Goal: Task Accomplishment & Management: Use online tool/utility

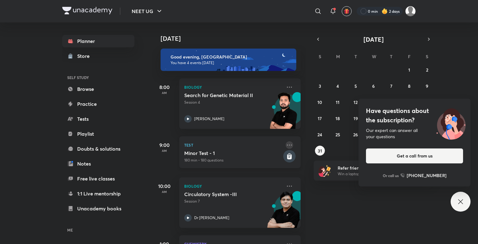
click at [286, 144] on icon at bounding box center [289, 144] width 7 height 7
click at [265, 156] on h5 "Minor Test - 1" at bounding box center [233, 153] width 98 height 6
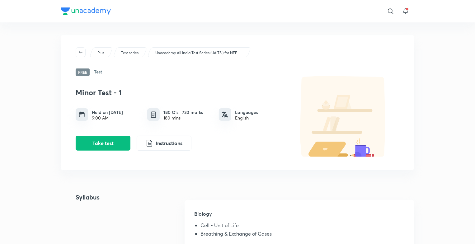
click at [285, 154] on div "Minor Test - 1 Held on [DATE] 9:00 AM 180 Q’s · 720 marks 180 mins Languages En…" at bounding box center [238, 117] width 324 height 82
click at [230, 52] on p "Unacademy All India Test Series (UAITS ) for NEET UG - Droppers" at bounding box center [198, 53] width 87 height 6
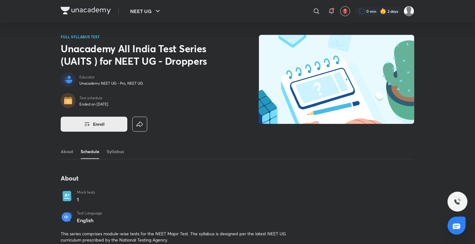
click at [107, 124] on button "Enroll" at bounding box center [94, 124] width 67 height 15
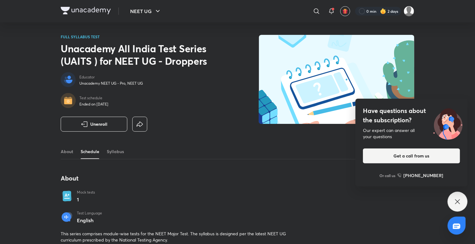
click at [100, 199] on div "Mock tests 1" at bounding box center [102, 196] width 50 height 13
click at [71, 152] on link "About" at bounding box center [67, 151] width 12 height 15
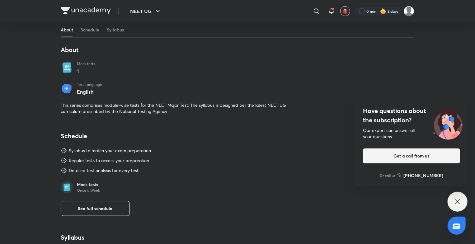
scroll to position [130, 0]
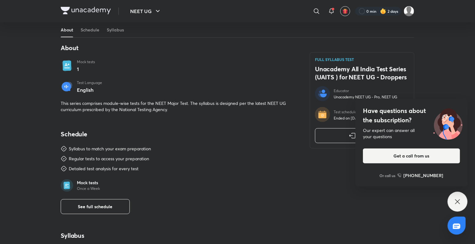
click at [452, 202] on div "Have questions about the subscription? Our expert can answer all your questions…" at bounding box center [457, 202] width 20 height 20
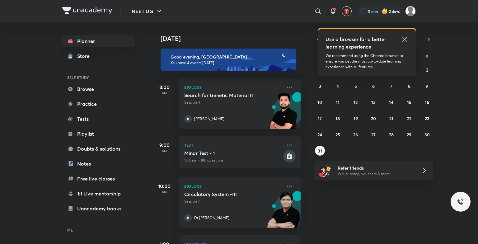
click at [403, 37] on icon at bounding box center [404, 38] width 7 height 7
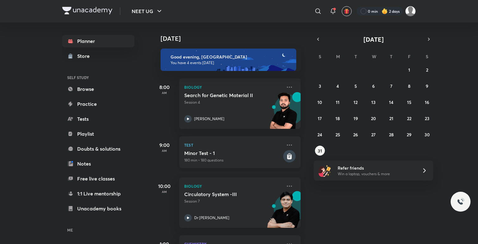
click at [206, 164] on div "Test Minor Test - 1 180 min • 180 questions" at bounding box center [239, 152] width 121 height 32
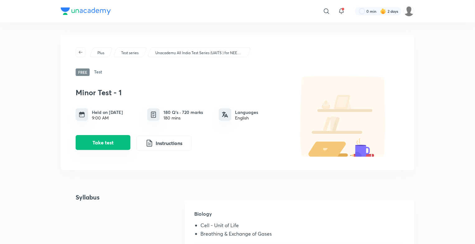
click at [122, 142] on button "Take test" at bounding box center [103, 142] width 55 height 15
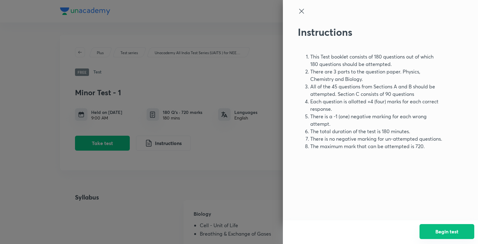
click at [435, 231] on button "Begin test" at bounding box center [446, 231] width 55 height 15
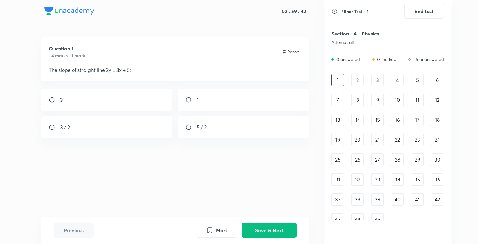
click at [123, 132] on div "3 / 2" at bounding box center [106, 127] width 131 height 22
radio input "true"
click at [259, 225] on button "Save & Next" at bounding box center [269, 229] width 55 height 15
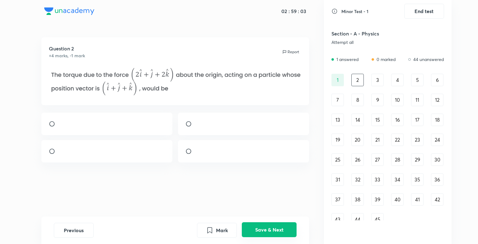
click at [258, 229] on button "Save & Next" at bounding box center [269, 229] width 55 height 15
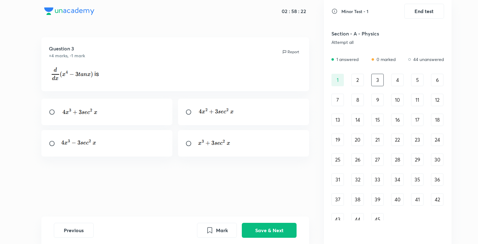
click at [83, 139] on img at bounding box center [78, 142] width 37 height 8
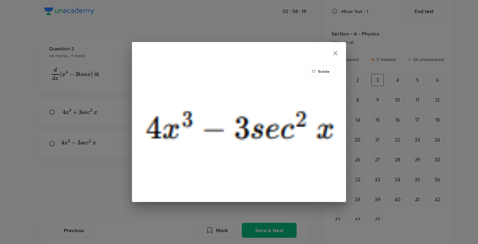
click at [337, 52] on icon at bounding box center [335, 53] width 6 height 6
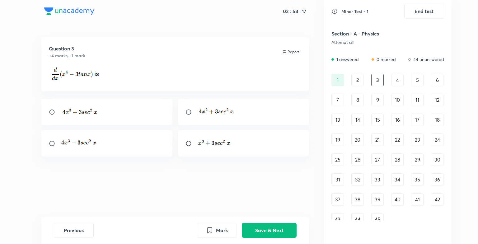
click at [62, 145] on img at bounding box center [78, 142] width 37 height 8
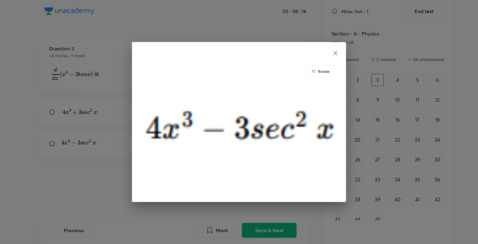
click at [51, 138] on div "Rotate" at bounding box center [239, 122] width 478 height 244
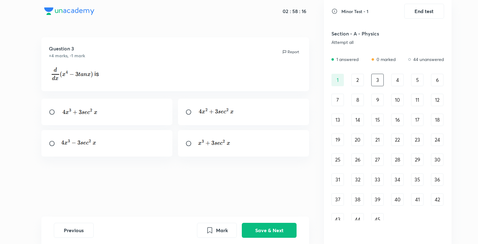
click at [51, 145] on input "radio" at bounding box center [54, 143] width 11 height 6
radio input "true"
click at [265, 227] on button "Save & Next" at bounding box center [269, 229] width 55 height 15
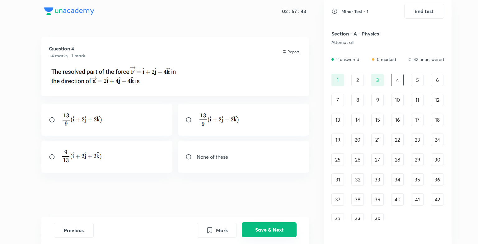
click at [265, 227] on button "Save & Next" at bounding box center [269, 229] width 55 height 15
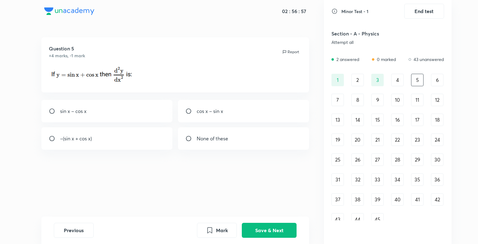
click at [111, 108] on div "sin x – cos x" at bounding box center [106, 111] width 131 height 22
radio input "true"
click at [258, 227] on button "Save & Next" at bounding box center [269, 229] width 55 height 15
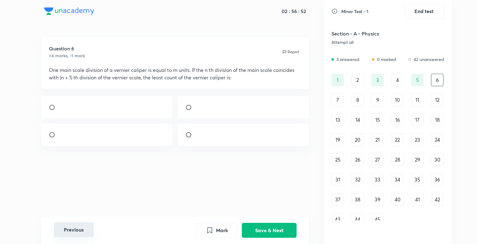
click at [69, 227] on button "Previous" at bounding box center [74, 229] width 40 height 15
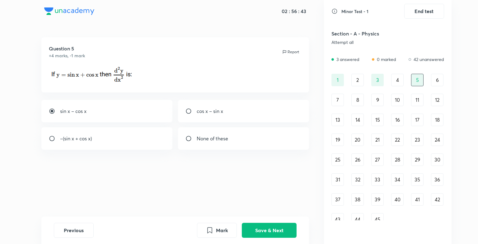
click at [96, 140] on div "–(sin x + cos x)" at bounding box center [106, 138] width 131 height 22
radio input "false"
radio input "true"
click at [269, 230] on button "Save & Next" at bounding box center [269, 229] width 55 height 15
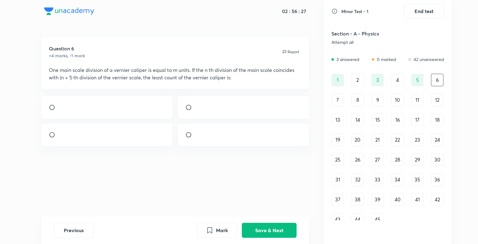
click at [377, 218] on div "45" at bounding box center [377, 219] width 12 height 12
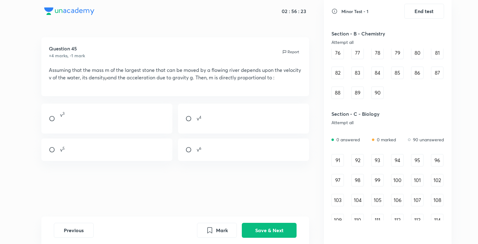
scroll to position [373, 0]
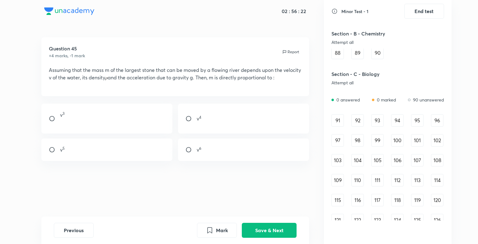
click at [340, 119] on div "91" at bounding box center [337, 120] width 12 height 12
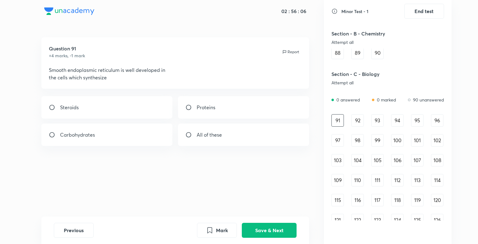
click at [102, 103] on div "Steroids" at bounding box center [106, 107] width 131 height 22
radio input "true"
click at [257, 227] on button "Save & Next" at bounding box center [269, 229] width 55 height 15
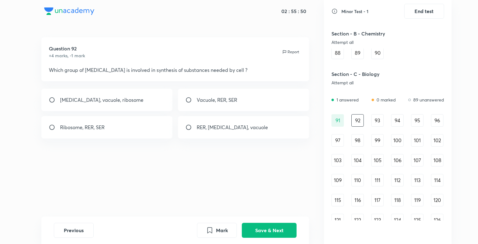
click at [111, 126] on div "Ribosome, RER, SER" at bounding box center [106, 127] width 131 height 22
radio input "true"
click at [260, 229] on button "Save & Next" at bounding box center [269, 229] width 55 height 15
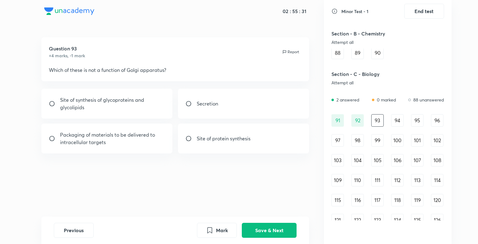
click at [197, 141] on p "Site of protein synthesis" at bounding box center [224, 138] width 54 height 7
radio input "true"
click at [270, 228] on button "Save & Next" at bounding box center [269, 229] width 55 height 15
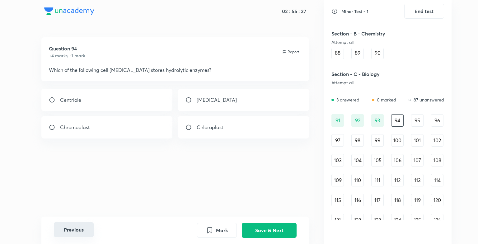
click at [85, 225] on button "Previous" at bounding box center [74, 229] width 40 height 15
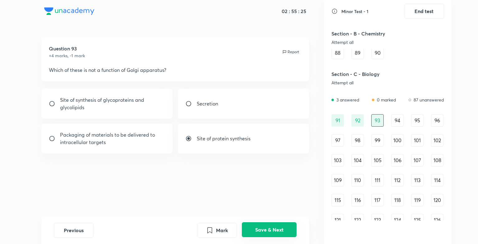
click at [273, 227] on button "Save & Next" at bounding box center [269, 229] width 55 height 15
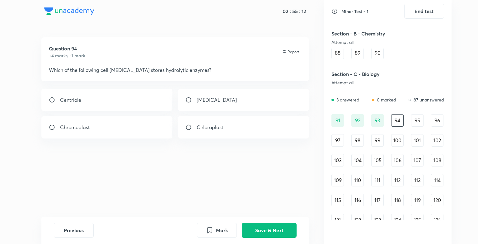
click at [229, 96] on div "Lysosome" at bounding box center [243, 100] width 131 height 22
radio input "true"
click at [270, 232] on button "Save & Next" at bounding box center [269, 229] width 55 height 15
click at [105, 127] on div "Golgi body" at bounding box center [106, 127] width 131 height 22
radio input "true"
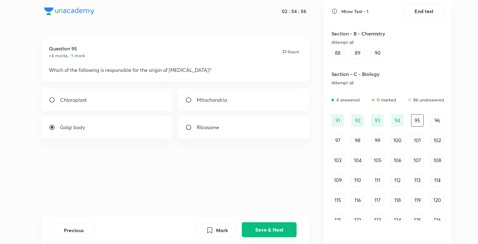
click at [278, 227] on button "Save & Next" at bounding box center [269, 229] width 55 height 15
click at [123, 97] on div "Lysosome" at bounding box center [106, 100] width 131 height 22
radio input "true"
click at [272, 226] on button "Save & Next" at bounding box center [269, 229] width 55 height 15
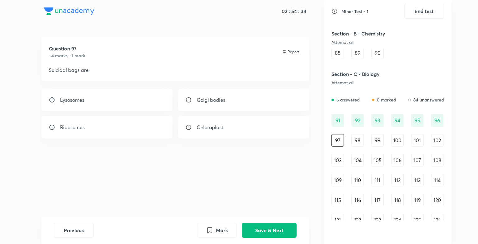
click at [86, 96] on div "Lysosomes" at bounding box center [106, 100] width 131 height 22
radio input "true"
click at [268, 227] on button "Save & Next" at bounding box center [269, 229] width 55 height 15
click at [98, 100] on div "5" at bounding box center [106, 100] width 131 height 22
radio input "true"
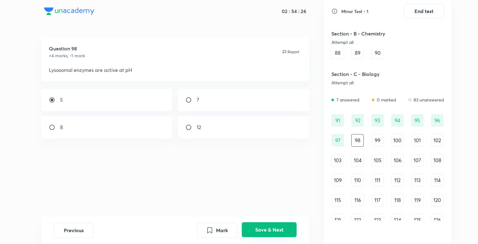
click at [271, 234] on button "Save & Next" at bounding box center [269, 229] width 55 height 15
click at [94, 103] on div "Acidic pH" at bounding box center [106, 100] width 131 height 22
radio input "true"
click at [276, 226] on button "Save & Next" at bounding box center [269, 229] width 55 height 15
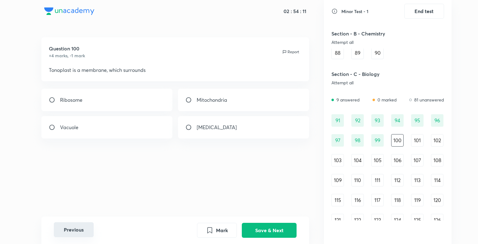
click at [67, 226] on button "Previous" at bounding box center [74, 229] width 40 height 15
click at [215, 126] on p "Both b and c" at bounding box center [211, 127] width 29 height 7
radio input "false"
radio input "true"
click at [278, 231] on button "Save & Next" at bounding box center [269, 229] width 55 height 15
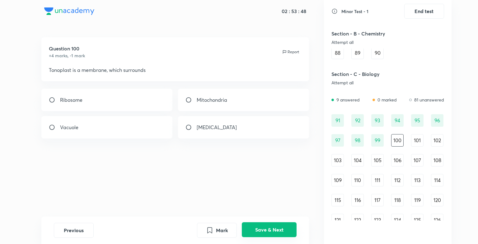
click at [262, 235] on button "Save & Next" at bounding box center [269, 229] width 55 height 15
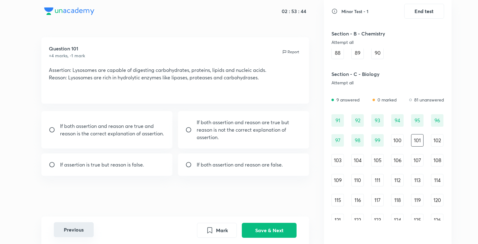
click at [81, 233] on button "Previous" at bounding box center [74, 229] width 40 height 15
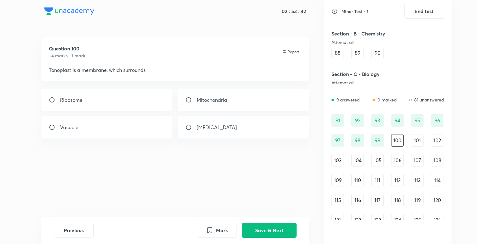
click at [141, 123] on div "Vacuole" at bounding box center [106, 127] width 131 height 22
radio input "true"
click at [272, 231] on button "Save & Next" at bounding box center [269, 229] width 55 height 15
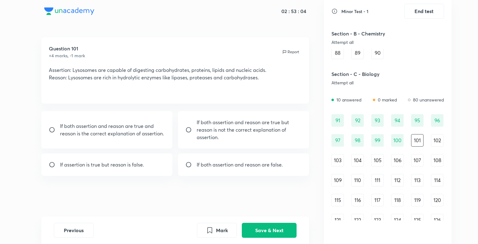
click at [229, 120] on p "If both assertion and reason are true but reason is not the correct explanation…" at bounding box center [249, 130] width 105 height 22
radio input "true"
click at [273, 224] on button "Save & Next" at bounding box center [269, 229] width 55 height 15
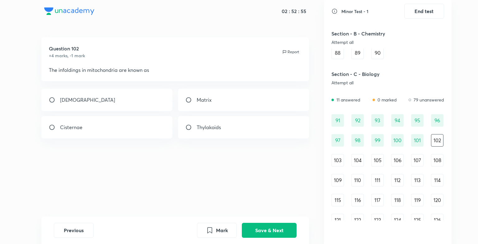
click at [142, 121] on div "Cisternae" at bounding box center [106, 127] width 131 height 22
radio input "true"
click at [102, 100] on div "Cristae" at bounding box center [106, 100] width 131 height 22
radio input "true"
radio input "false"
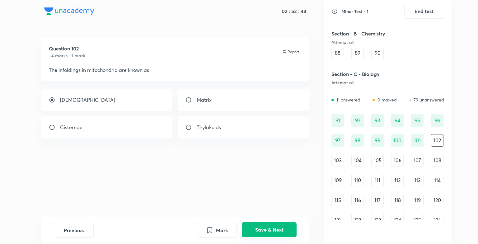
click at [275, 224] on button "Save & Next" at bounding box center [269, 229] width 55 height 15
click at [217, 91] on div "Mitochondria" at bounding box center [243, 100] width 131 height 22
radio input "true"
click at [273, 225] on button "Save & Next" at bounding box center [269, 229] width 55 height 15
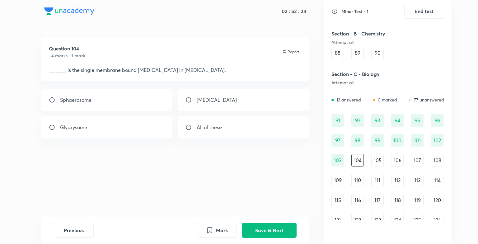
click at [119, 130] on div "Glyoxysome" at bounding box center [106, 127] width 131 height 22
click at [133, 132] on div "Glyoxysome" at bounding box center [106, 127] width 131 height 22
radio input "false"
click at [254, 236] on button "Save & Next" at bounding box center [269, 229] width 55 height 15
click at [204, 132] on div "Ribosome" at bounding box center [243, 127] width 131 height 22
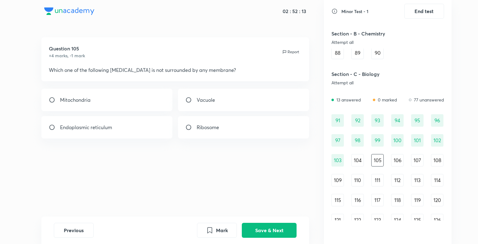
radio input "true"
click at [249, 228] on button "Save & Next" at bounding box center [269, 229] width 55 height 15
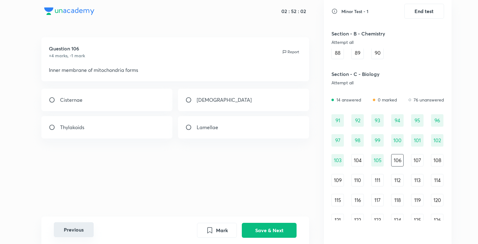
click at [76, 233] on button "Previous" at bounding box center [74, 229] width 40 height 15
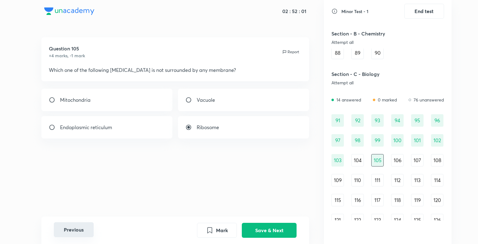
click at [76, 233] on button "Previous" at bounding box center [74, 229] width 40 height 15
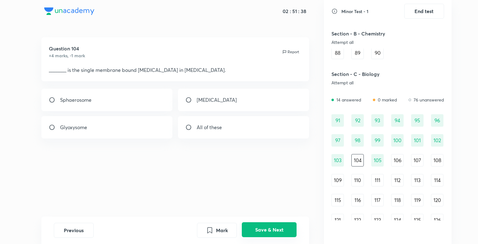
click at [264, 231] on button "Save & Next" at bounding box center [269, 229] width 55 height 15
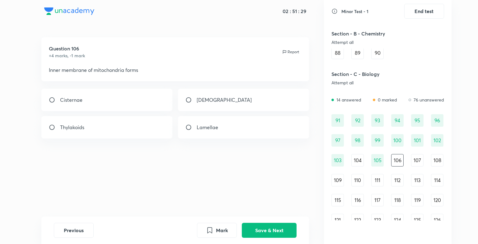
click at [207, 92] on div "Cristae" at bounding box center [243, 100] width 131 height 22
radio input "true"
click at [266, 234] on button "Save & Next" at bounding box center [269, 229] width 55 height 15
click at [196, 135] on div "All of these" at bounding box center [243, 127] width 131 height 22
radio input "true"
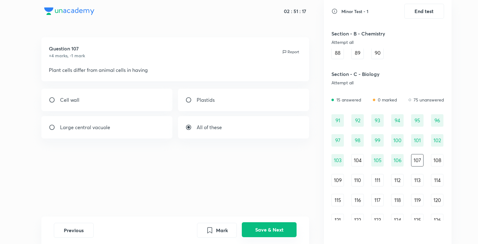
click at [272, 228] on button "Save & Next" at bounding box center [269, 229] width 55 height 15
click at [118, 95] on div "Chloroplast" at bounding box center [106, 100] width 131 height 22
radio input "true"
click at [265, 227] on button "Save & Next" at bounding box center [269, 229] width 55 height 15
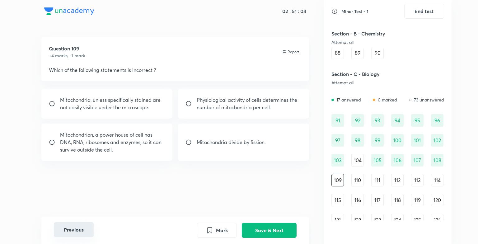
click at [73, 223] on button "Previous" at bounding box center [74, 229] width 40 height 15
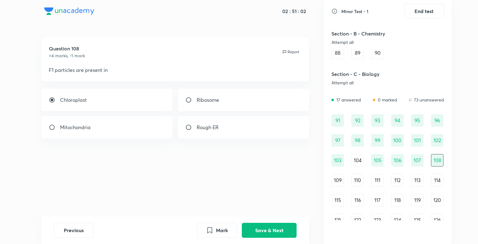
click at [155, 109] on div "Chloroplast" at bounding box center [106, 100] width 131 height 22
radio input "false"
click at [260, 227] on button "Save & Next" at bounding box center [269, 229] width 55 height 15
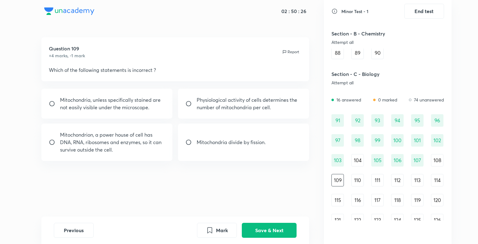
click at [81, 147] on p "Mitochondrion, a power house of cell has DNA, RNA, ribosomes and enzymes, so it…" at bounding box center [112, 142] width 105 height 22
click at [117, 134] on p "Mitochondrion, a power house of cell has DNA, RNA, ribosomes and enzymes, so it…" at bounding box center [112, 142] width 105 height 22
click at [137, 154] on div "Mitochondrion, a power house of cell has DNA, RNA, ribosomes and enzymes, so it…" at bounding box center [106, 142] width 131 height 37
radio input "true"
click at [263, 231] on button "Save & Next" at bounding box center [269, 229] width 55 height 15
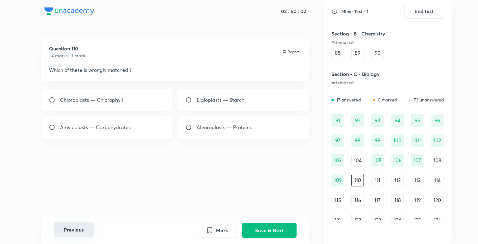
click at [88, 223] on button "Previous" at bounding box center [74, 229] width 40 height 15
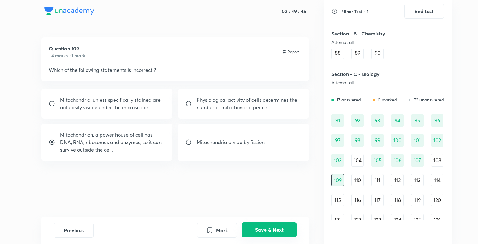
click at [259, 229] on button "Save & Next" at bounding box center [269, 229] width 55 height 15
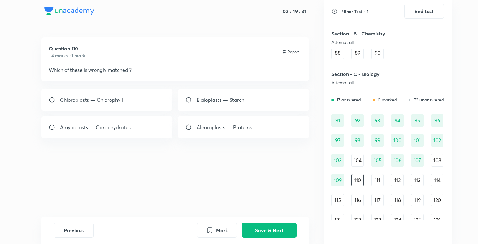
click at [209, 94] on div "Elaioplasts — Starch" at bounding box center [243, 100] width 131 height 22
radio input "true"
click at [261, 230] on button "Save & Next" at bounding box center [269, 229] width 55 height 15
click at [207, 106] on div "Chloroplast" at bounding box center [243, 100] width 131 height 22
radio input "true"
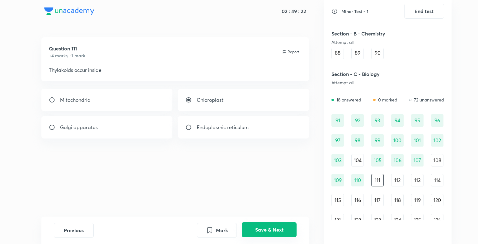
click at [267, 224] on button "Save & Next" at bounding box center [269, 229] width 55 height 15
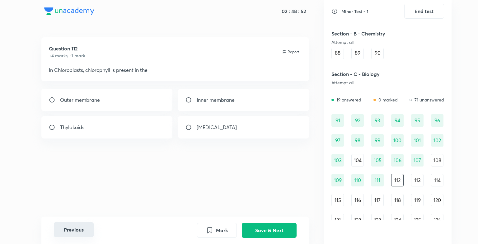
click at [69, 234] on button "Previous" at bounding box center [74, 229] width 40 height 15
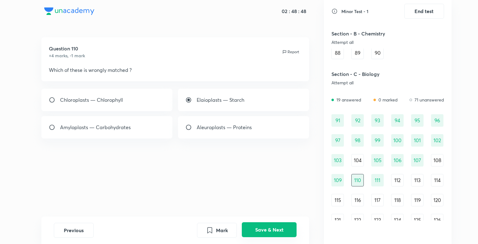
click at [273, 229] on button "Save & Next" at bounding box center [269, 229] width 55 height 15
click at [255, 231] on button "Save & Next" at bounding box center [269, 229] width 55 height 15
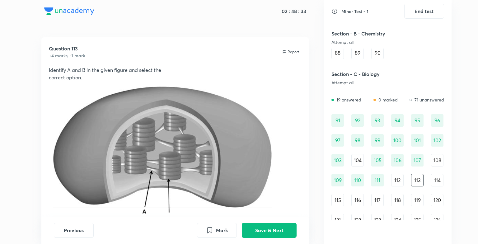
click at [257, 137] on img at bounding box center [169, 153] width 241 height 145
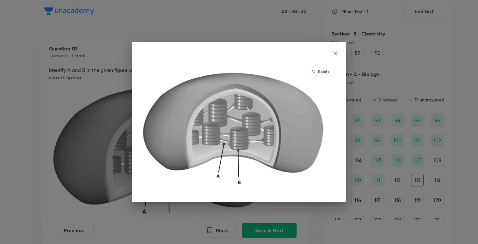
scroll to position [12, 0]
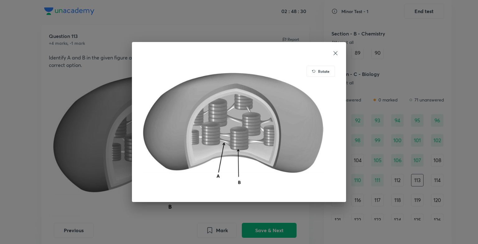
click at [339, 51] on div "Rotate" at bounding box center [239, 122] width 214 height 160
click at [334, 53] on icon at bounding box center [335, 53] width 6 height 6
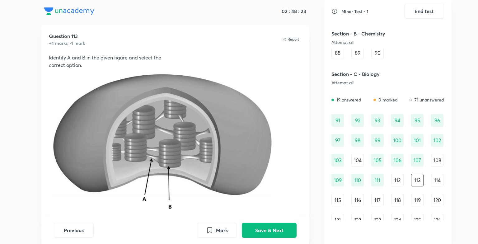
click at [307, 193] on div "Question 113 +4 marks, -1 mark Report Identify A and B in the given figure and …" at bounding box center [175, 124] width 268 height 198
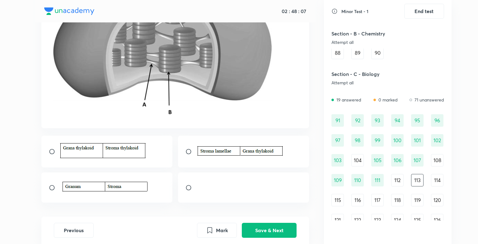
scroll to position [106, 0]
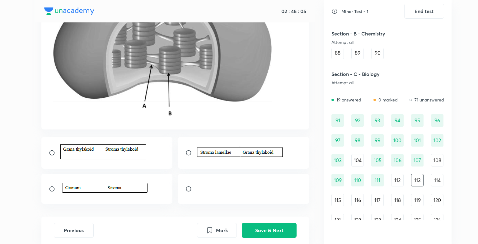
click at [210, 150] on img at bounding box center [240, 152] width 86 height 13
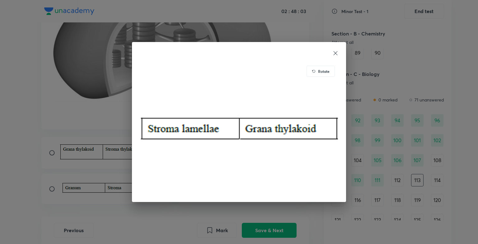
click at [335, 52] on icon at bounding box center [335, 53] width 6 height 6
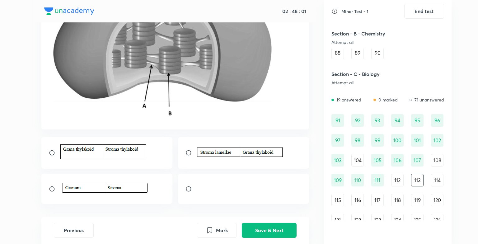
click at [187, 154] on input "radio" at bounding box center [190, 153] width 11 height 6
radio input "true"
click at [260, 230] on button "Save & Next" at bounding box center [269, 229] width 55 height 15
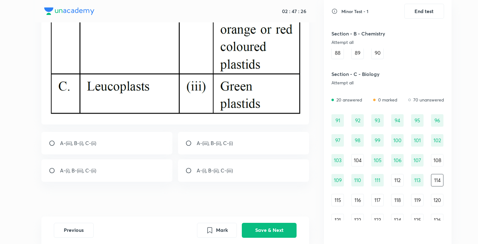
scroll to position [141, 0]
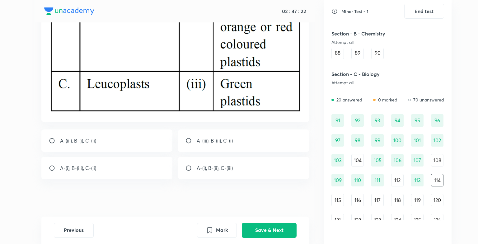
click at [190, 140] on input "radio" at bounding box center [190, 141] width 11 height 6
radio input "true"
click at [264, 224] on button "Save & Next" at bounding box center [269, 229] width 55 height 15
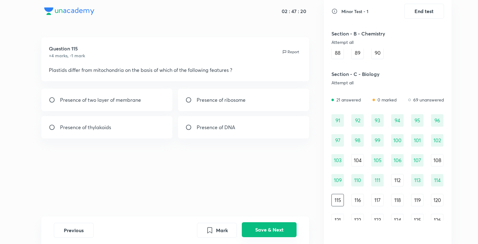
scroll to position [0, 0]
click at [106, 128] on p "Presence of thylakoids" at bounding box center [85, 127] width 51 height 7
radio input "true"
click at [248, 223] on button "Save & Next" at bounding box center [269, 229] width 55 height 15
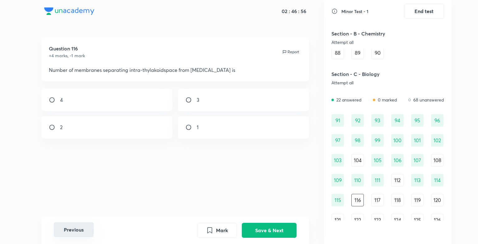
click at [68, 236] on button "Previous" at bounding box center [74, 229] width 40 height 15
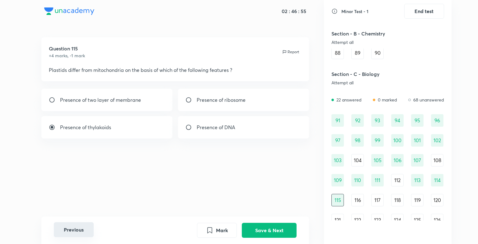
click at [68, 236] on button "Previous" at bounding box center [74, 229] width 40 height 15
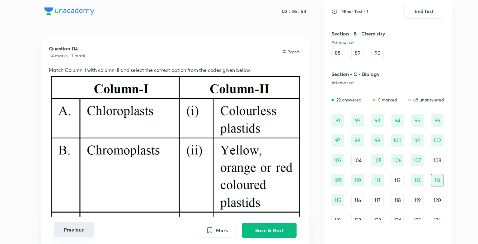
click at [68, 236] on button "Previous" at bounding box center [74, 229] width 40 height 15
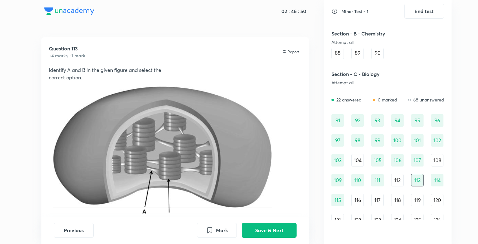
click at [343, 199] on div "115" at bounding box center [337, 200] width 12 height 12
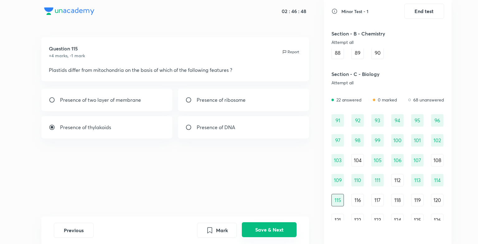
click at [282, 227] on button "Save & Next" at bounding box center [269, 229] width 55 height 15
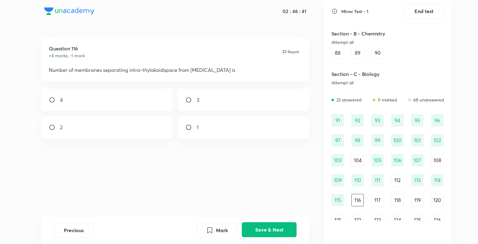
click at [282, 227] on button "Save & Next" at bounding box center [269, 229] width 55 height 15
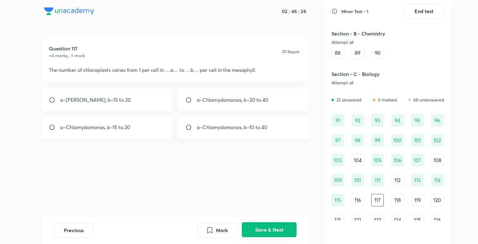
click at [282, 227] on button "Save & Next" at bounding box center [269, 229] width 55 height 15
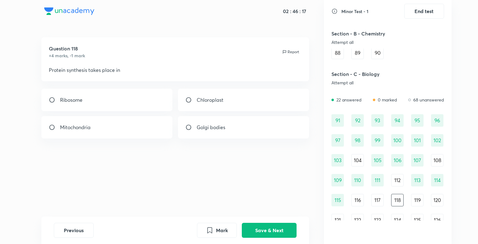
click at [119, 96] on div "Ribosome" at bounding box center [106, 100] width 131 height 22
radio input "true"
click at [264, 223] on button "Save & Next" at bounding box center [269, 229] width 55 height 15
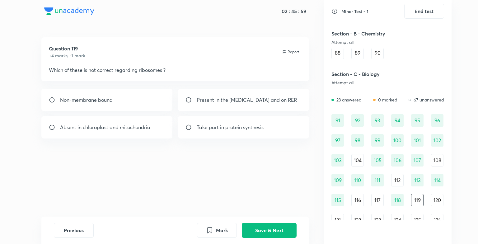
click at [156, 126] on div "Absent in chloroplast and mitochondria" at bounding box center [106, 127] width 131 height 22
radio input "true"
click at [267, 229] on button "Save & Next" at bounding box center [269, 229] width 55 height 15
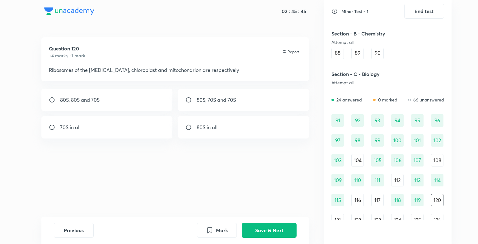
click at [203, 102] on p "80S, 70S and 70S" at bounding box center [216, 99] width 39 height 7
radio input "true"
click at [264, 235] on button "Save & Next" at bounding box center [269, 229] width 55 height 15
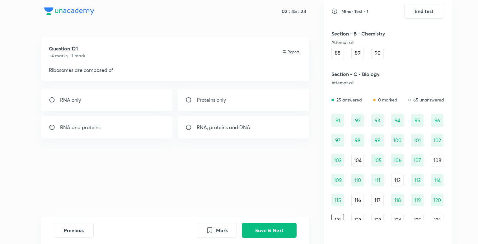
click at [114, 124] on div "RNA and proteins" at bounding box center [106, 127] width 131 height 22
radio input "true"
click at [74, 98] on p "RNA only" at bounding box center [70, 99] width 21 height 7
radio input "true"
radio input "false"
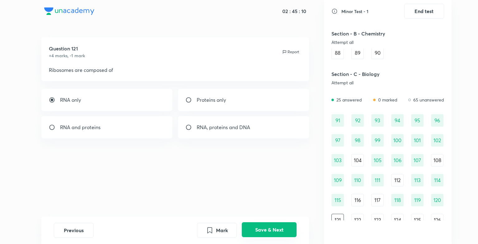
click at [271, 225] on button "Save & Next" at bounding box center [269, 229] width 55 height 15
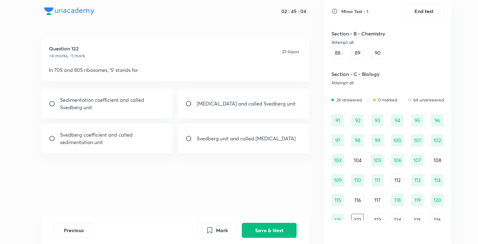
click at [97, 105] on p "Sedimentation coefficient and called Svedberg unit" at bounding box center [112, 103] width 105 height 15
radio input "true"
click at [266, 228] on button "Save & Next" at bounding box center [269, 229] width 55 height 15
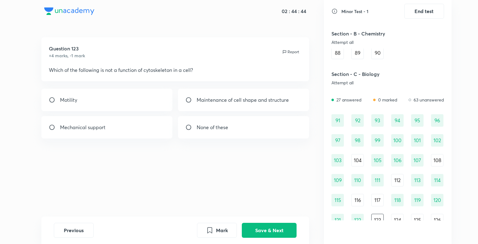
click at [214, 129] on p "None of these" at bounding box center [212, 127] width 31 height 7
radio input "true"
click at [272, 227] on button "Save & Next" at bounding box center [269, 229] width 55 height 15
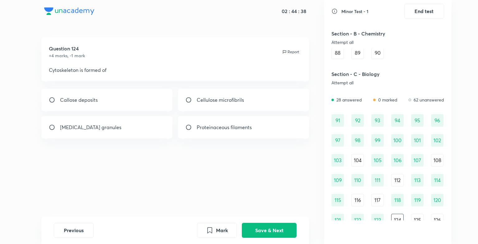
click at [227, 98] on p "Cellulose microfibrils" at bounding box center [220, 99] width 47 height 7
click at [204, 126] on p "Proteinaceous filaments" at bounding box center [224, 127] width 55 height 7
radio input "false"
click at [204, 126] on p "Proteinaceous filaments" at bounding box center [224, 127] width 55 height 7
radio input "false"
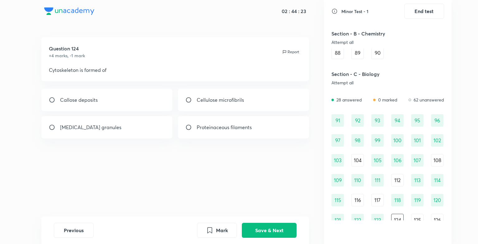
click at [191, 101] on input "radio" at bounding box center [190, 100] width 11 height 6
radio input "true"
click at [278, 231] on button "Save & Next" at bounding box center [269, 229] width 55 height 15
click at [80, 224] on button "Previous" at bounding box center [74, 229] width 40 height 15
click at [227, 99] on p "Cellulose microfibrils" at bounding box center [220, 99] width 47 height 7
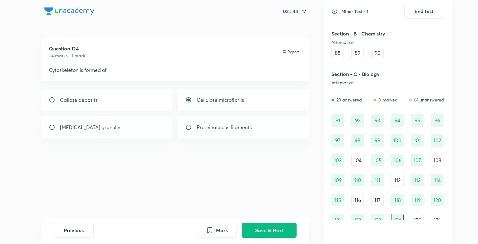
radio input "false"
click at [264, 224] on button "Save & Next" at bounding box center [269, 229] width 55 height 15
click at [87, 98] on div "Microtubule" at bounding box center [106, 100] width 131 height 22
radio input "true"
click at [77, 227] on button "Previous" at bounding box center [74, 229] width 40 height 15
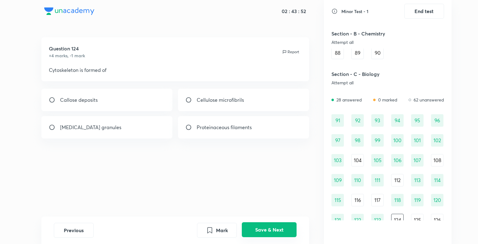
click at [265, 225] on button "Save & Next" at bounding box center [269, 229] width 55 height 15
click at [124, 98] on div "Microtubule" at bounding box center [106, 100] width 131 height 22
radio input "true"
click at [259, 230] on button "Save & Next" at bounding box center [269, 229] width 55 height 15
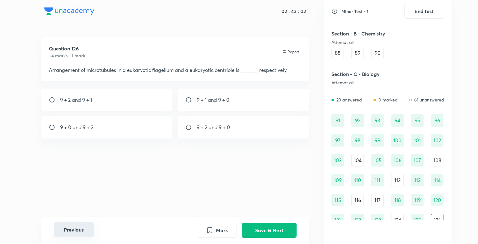
click at [77, 228] on button "Previous" at bounding box center [74, 229] width 40 height 15
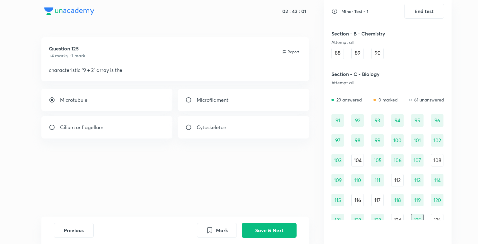
click at [73, 123] on div "Cilium or flagellum" at bounding box center [106, 127] width 131 height 22
radio input "false"
radio input "true"
click at [270, 235] on button "Save & Next" at bounding box center [269, 229] width 55 height 15
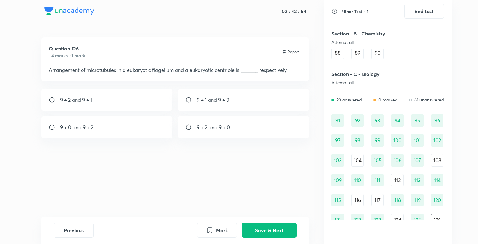
click at [210, 127] on p "9 + 2 and 9 + 0" at bounding box center [213, 127] width 33 height 7
radio input "true"
click at [275, 228] on button "Save & Next" at bounding box center [269, 229] width 55 height 15
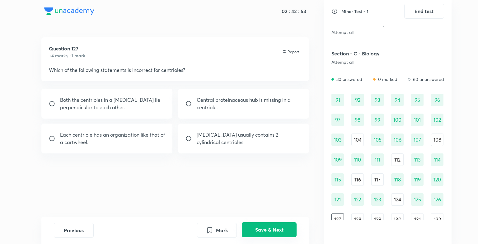
scroll to position [399, 0]
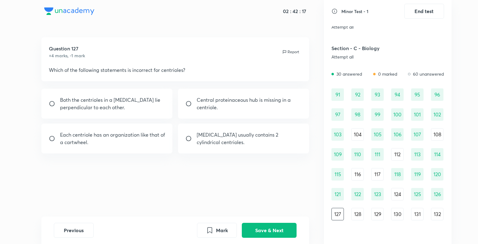
click at [249, 95] on div "Central proteinaceous hub is missing in a centriole." at bounding box center [243, 104] width 131 height 30
radio input "true"
click at [254, 228] on button "Save & Next" at bounding box center [269, 229] width 55 height 15
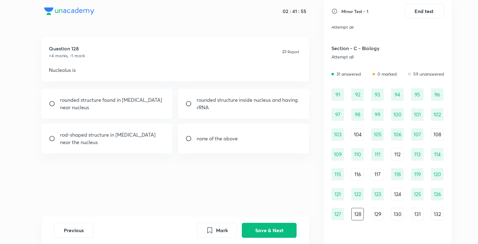
click at [209, 96] on p "rounded structure inside nucleus and having rRNA" at bounding box center [249, 103] width 105 height 15
radio input "true"
click at [271, 228] on button "Save & Next" at bounding box center [269, 229] width 55 height 15
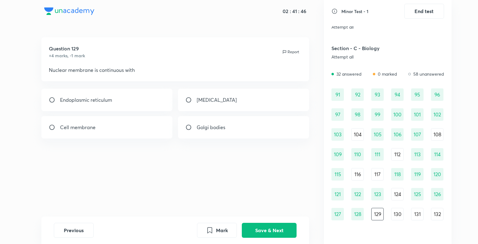
click at [103, 97] on p "Endoplasmic reticulum" at bounding box center [86, 99] width 52 height 7
radio input "true"
click at [254, 230] on button "Save & Next" at bounding box center [269, 229] width 55 height 15
click at [156, 97] on div "Peroxisome" at bounding box center [106, 100] width 131 height 22
radio input "true"
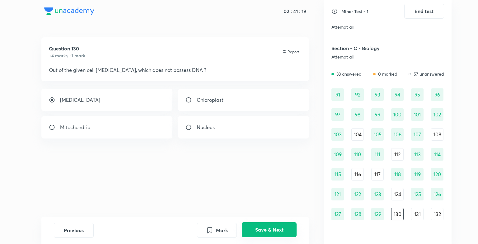
click at [268, 223] on button "Save & Next" at bounding box center [269, 229] width 55 height 15
click at [256, 227] on button "Save & Next" at bounding box center [269, 229] width 55 height 15
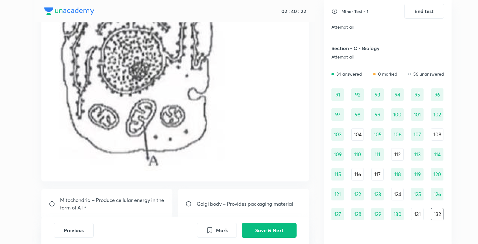
scroll to position [203, 0]
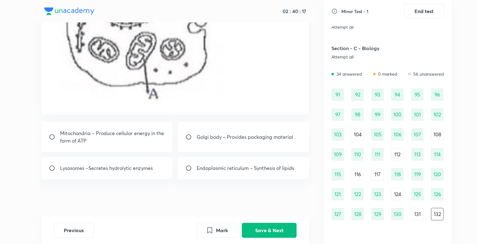
click at [147, 124] on div "Mitochondria – Produce cellular energy in the form of ATP" at bounding box center [106, 137] width 131 height 30
radio input "true"
click at [256, 231] on button "Save & Next" at bounding box center [269, 229] width 55 height 15
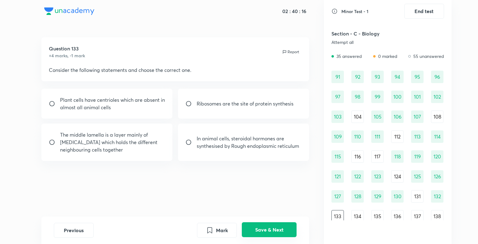
scroll to position [419, 0]
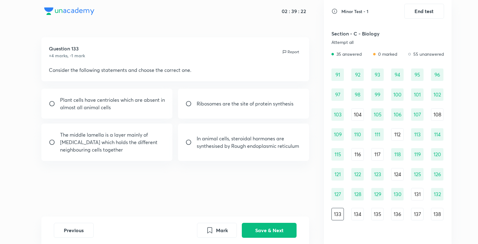
click at [96, 156] on div "The middle lamella is a layer mainly of calcium carbonate which holds the diffe…" at bounding box center [106, 142] width 131 height 37
radio input "true"
click at [267, 231] on button "Save & Next" at bounding box center [269, 229] width 55 height 15
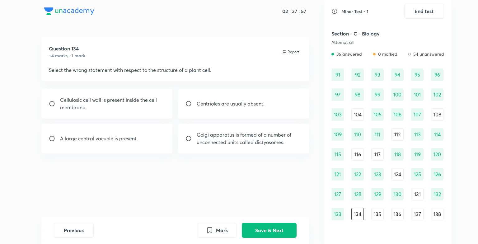
click at [149, 101] on p "Cellulosic cell wall is present inside the cell membrane" at bounding box center [112, 103] width 105 height 15
radio input "true"
click at [270, 235] on button "Save & Next" at bounding box center [269, 229] width 55 height 15
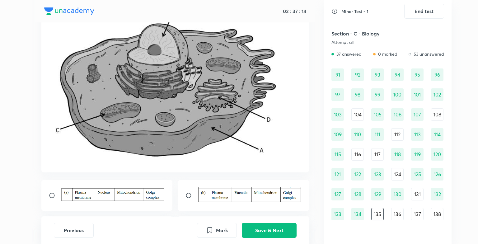
scroll to position [84, 0]
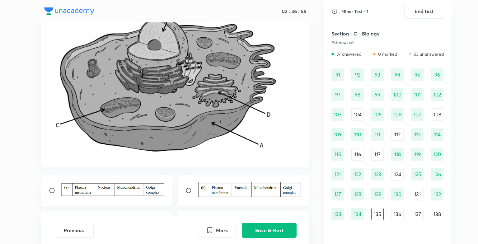
click at [110, 186] on img at bounding box center [112, 189] width 105 height 12
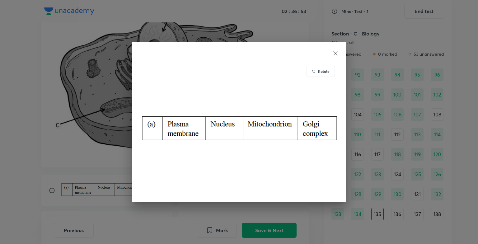
click at [339, 54] on div "Rotate" at bounding box center [239, 122] width 214 height 160
click at [334, 54] on icon at bounding box center [335, 53] width 6 height 6
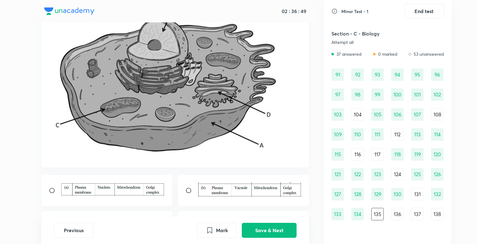
click at [51, 189] on input "radio" at bounding box center [54, 190] width 11 height 6
radio input "true"
click at [281, 227] on button "Save & Next" at bounding box center [269, 229] width 55 height 15
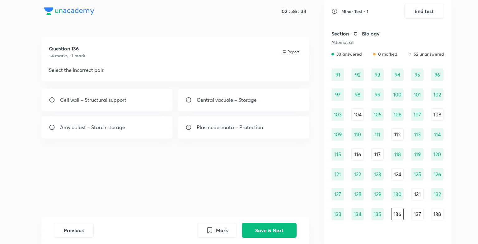
click at [264, 126] on div "Plasmodesmata – Protection" at bounding box center [243, 127] width 131 height 22
radio input "true"
click at [275, 226] on button "Save & Next" at bounding box center [269, 229] width 55 height 15
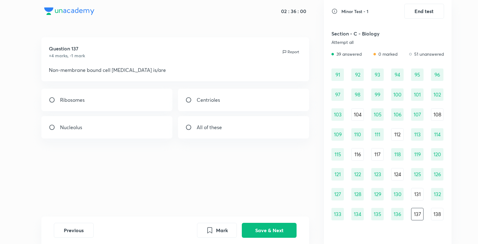
click at [230, 130] on div "All of these" at bounding box center [243, 127] width 131 height 22
radio input "true"
click at [264, 231] on button "Save & Next" at bounding box center [269, 229] width 55 height 15
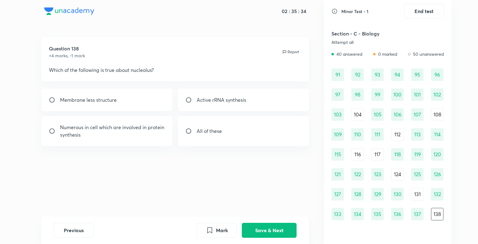
click at [221, 133] on p "All of these" at bounding box center [209, 130] width 25 height 7
radio input "true"
click at [275, 229] on button "Save & Next" at bounding box center [269, 229] width 55 height 15
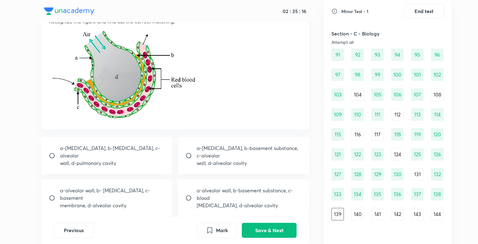
scroll to position [50, 0]
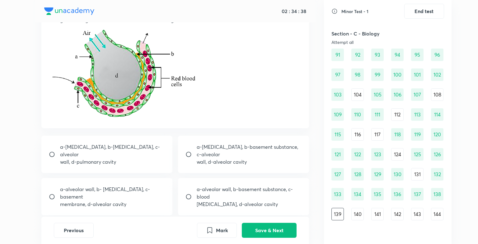
click at [238, 194] on p "a-alveolar wall, b-basement substance, c-blood" at bounding box center [249, 192] width 105 height 15
radio input "true"
click at [264, 233] on button "Save & Next" at bounding box center [269, 229] width 55 height 15
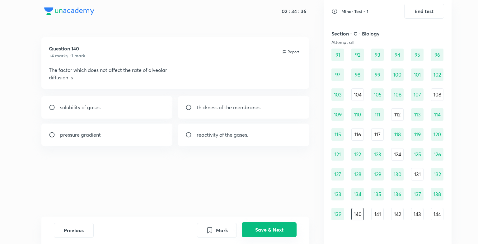
scroll to position [0, 0]
click at [206, 135] on p "reactivity of the gases." at bounding box center [223, 134] width 52 height 7
radio input "true"
click at [270, 226] on button "Save & Next" at bounding box center [269, 229] width 55 height 15
click at [134, 97] on div "Simple diffusion" at bounding box center [106, 107] width 131 height 22
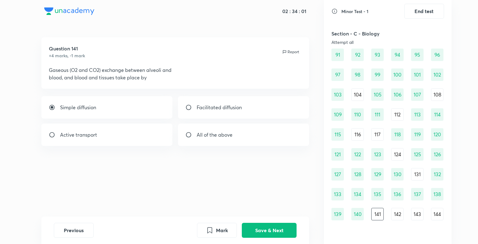
click at [215, 130] on div "All of the above" at bounding box center [243, 135] width 131 height 22
radio input "false"
radio input "true"
click at [150, 105] on div "Simple diffusion" at bounding box center [106, 107] width 131 height 22
radio input "true"
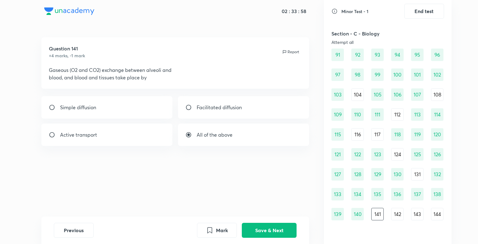
radio input "false"
click at [250, 223] on button "Save & Next" at bounding box center [269, 229] width 55 height 15
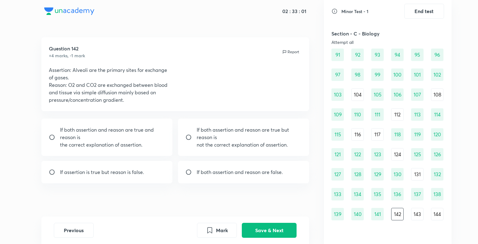
click at [247, 136] on p "If both assertion and reason are true but reason is" at bounding box center [249, 133] width 105 height 15
radio input "true"
click at [271, 232] on button "Save & Next" at bounding box center [269, 229] width 55 height 15
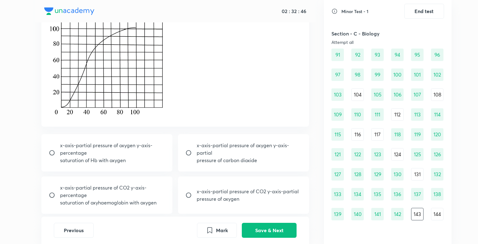
scroll to position [75, 0]
click at [77, 138] on div "x-axis-partial pressure of oxygen y-axis-percentage saturation of Hb with oxygen" at bounding box center [106, 151] width 131 height 37
radio input "true"
click at [289, 228] on button "Save & Next" at bounding box center [269, 229] width 55 height 15
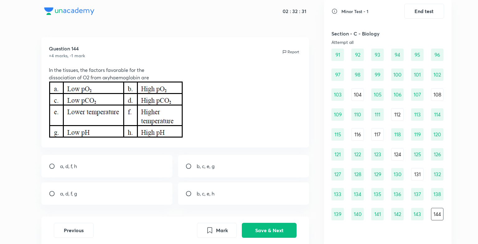
scroll to position [12, 0]
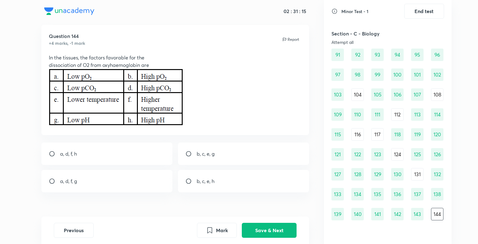
click at [100, 180] on div "a, d, f, g" at bounding box center [106, 181] width 131 height 22
radio input "true"
click at [253, 235] on button "Save & Next" at bounding box center [269, 229] width 55 height 15
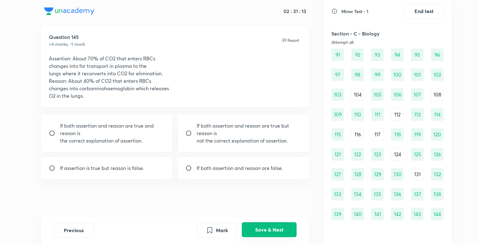
scroll to position [459, 0]
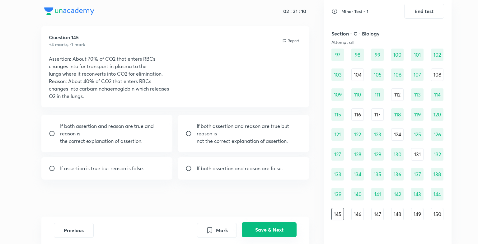
click at [253, 235] on button "Save & Next" at bounding box center [269, 229] width 55 height 15
click at [131, 128] on p "If both assertion and reason are true and reason is" at bounding box center [112, 129] width 105 height 15
radio input "true"
click at [270, 225] on button "Save & Next" at bounding box center [269, 229] width 55 height 15
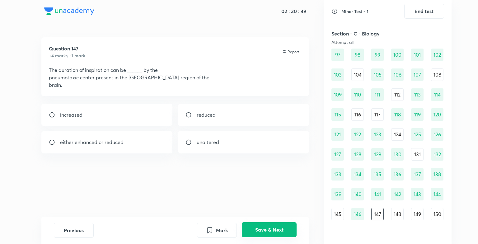
scroll to position [0, 0]
click at [140, 115] on div "increased" at bounding box center [106, 115] width 131 height 22
click at [152, 134] on div "either enhanced or reduced" at bounding box center [106, 142] width 131 height 22
radio input "false"
radio input "true"
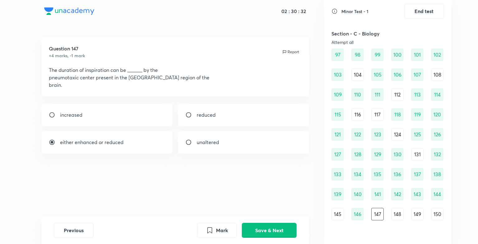
click at [111, 108] on div "increased" at bounding box center [106, 115] width 131 height 22
radio input "true"
radio input "false"
click at [259, 230] on button "Save & Next" at bounding box center [269, 229] width 55 height 15
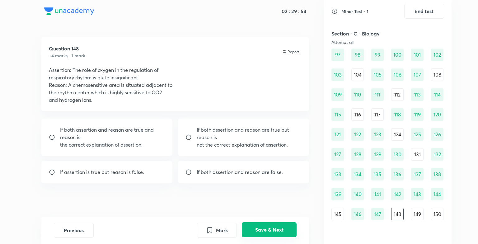
click at [259, 230] on button "Save & Next" at bounding box center [269, 229] width 55 height 15
click at [256, 229] on button "Save & Next" at bounding box center [269, 229] width 55 height 15
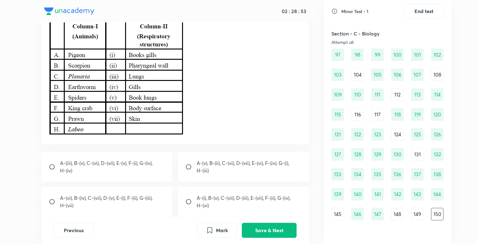
scroll to position [50, 0]
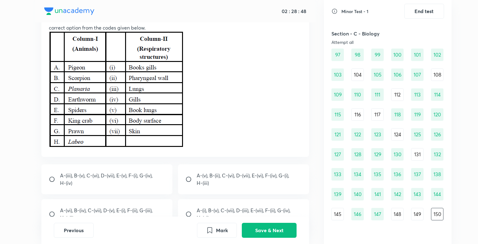
click at [196, 178] on input "radio" at bounding box center [190, 179] width 11 height 6
radio input "true"
click at [274, 226] on button "Save & Next" at bounding box center [269, 229] width 55 height 15
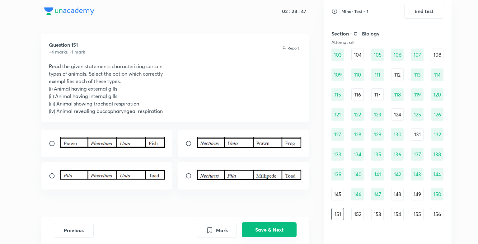
scroll to position [14, 0]
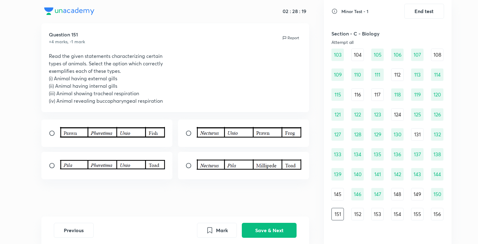
click at [218, 128] on img at bounding box center [249, 132] width 105 height 10
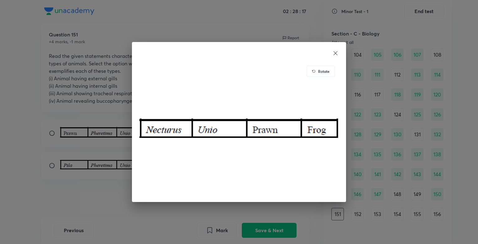
click at [334, 50] on icon at bounding box center [335, 53] width 6 height 6
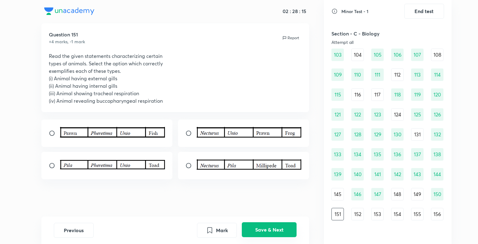
click at [271, 230] on button "Save & Next" at bounding box center [269, 229] width 55 height 15
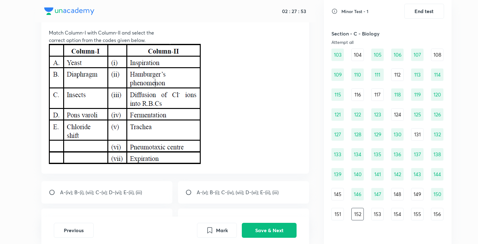
scroll to position [50, 0]
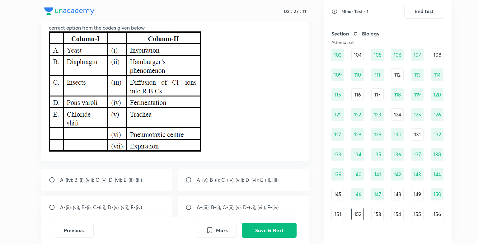
click at [148, 179] on div "A-(iv); B-(i), (vii); C-(v); D-(vi); E-(ii), (iii)" at bounding box center [106, 180] width 131 height 22
radio input "true"
click at [266, 228] on button "Save & Next" at bounding box center [269, 229] width 55 height 15
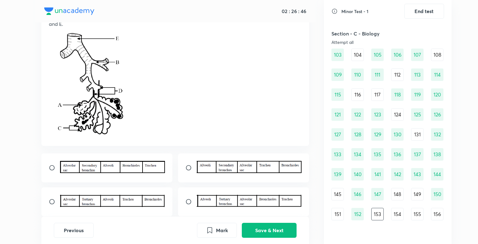
scroll to position [73, 0]
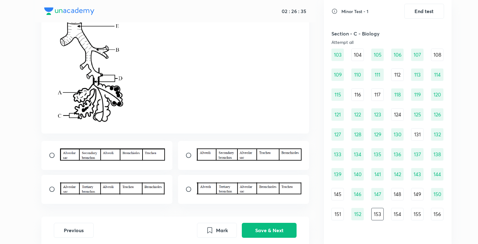
click at [113, 152] on img at bounding box center [112, 154] width 105 height 12
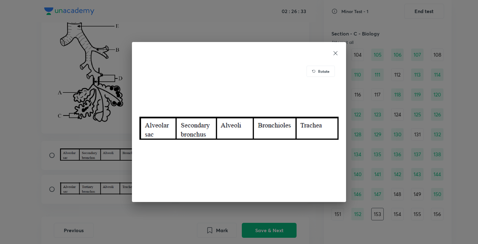
drag, startPoint x: 92, startPoint y: 95, endPoint x: 54, endPoint y: 154, distance: 70.1
click at [54, 154] on div "Rotate" at bounding box center [239, 122] width 478 height 244
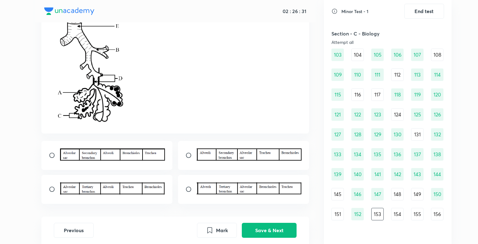
click at [54, 154] on input "radio" at bounding box center [54, 155] width 11 height 6
radio input "true"
click at [267, 236] on button "Save & Next" at bounding box center [269, 229] width 55 height 15
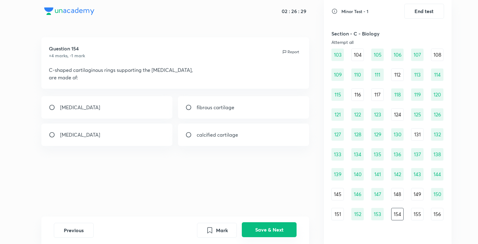
scroll to position [0, 0]
click at [128, 100] on div "elastic cartilage" at bounding box center [106, 107] width 131 height 22
radio input "true"
click at [275, 228] on button "Save & Next" at bounding box center [269, 229] width 55 height 15
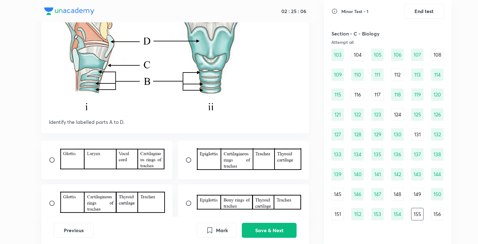
scroll to position [87, 0]
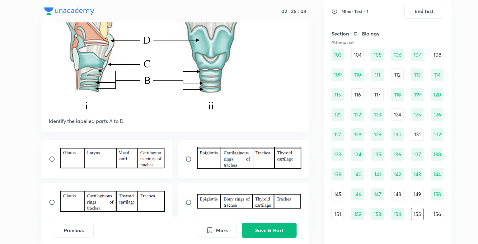
click at [209, 152] on img at bounding box center [249, 158] width 105 height 22
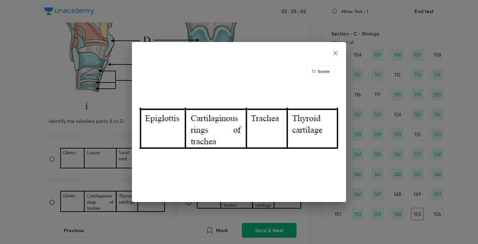
click at [336, 50] on icon at bounding box center [335, 53] width 6 height 6
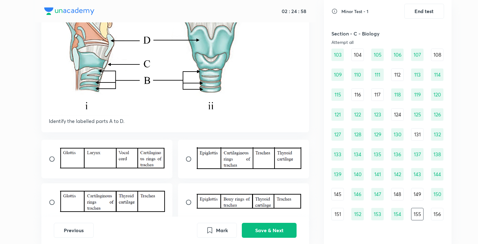
click at [197, 156] on img at bounding box center [249, 158] width 105 height 22
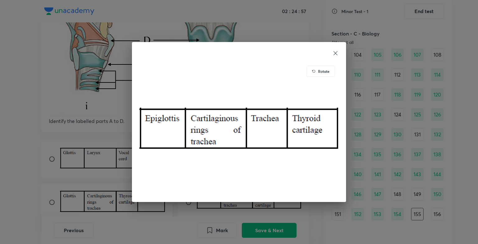
click at [131, 153] on div "Rotate" at bounding box center [239, 122] width 478 height 244
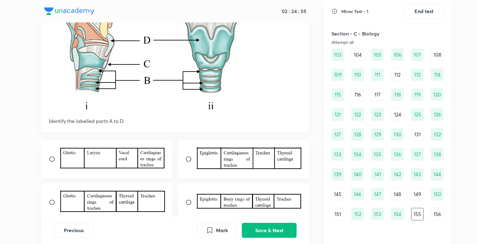
click at [185, 160] on div at bounding box center [243, 159] width 131 height 39
radio input "true"
click at [247, 225] on button "Save & Next" at bounding box center [269, 229] width 55 height 15
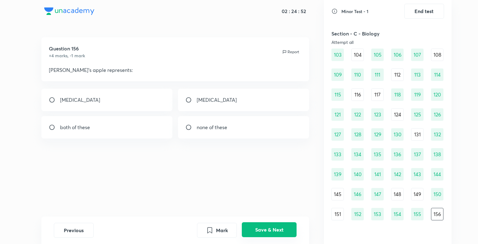
scroll to position [0, 0]
click at [276, 224] on button "Save & Next" at bounding box center [269, 229] width 55 height 15
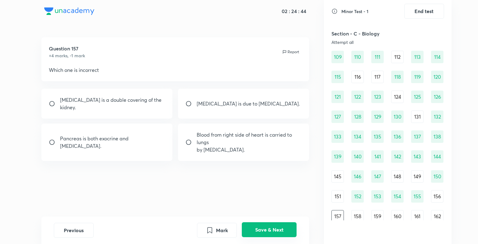
scroll to position [499, 0]
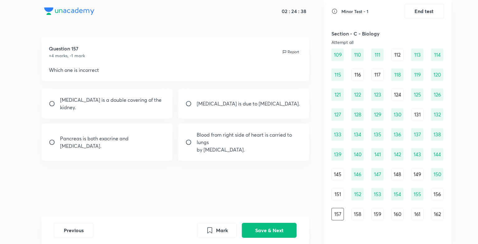
click at [112, 103] on p "Pleura is a double covering of the kidney." at bounding box center [112, 103] width 105 height 15
radio input "true"
click at [257, 233] on button "Save & Next" at bounding box center [269, 229] width 55 height 15
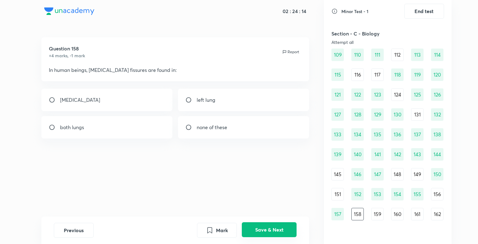
click at [262, 225] on button "Save & Next" at bounding box center [269, 229] width 55 height 15
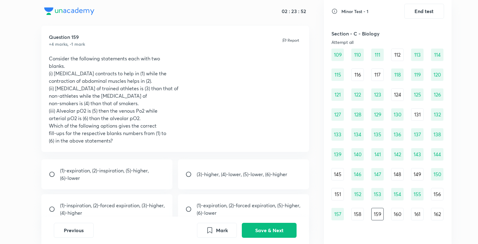
scroll to position [12, 0]
click at [54, 208] on input "radio" at bounding box center [54, 208] width 11 height 6
radio input "true"
click at [260, 225] on button "Save & Next" at bounding box center [269, 229] width 55 height 15
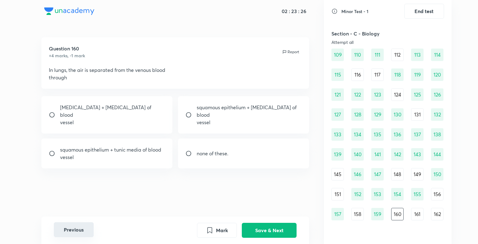
click at [89, 230] on button "Previous" at bounding box center [74, 229] width 40 height 15
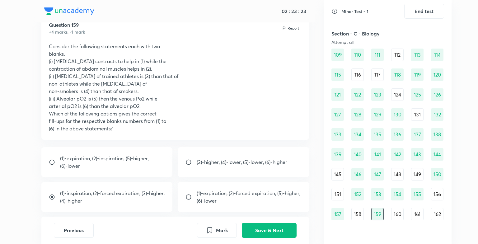
scroll to position [25, 0]
click at [259, 230] on button "Save & Next" at bounding box center [269, 229] width 55 height 15
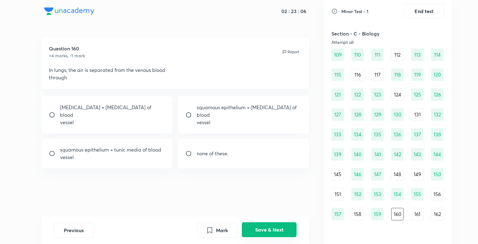
click at [259, 230] on button "Save & Next" at bounding box center [269, 229] width 55 height 15
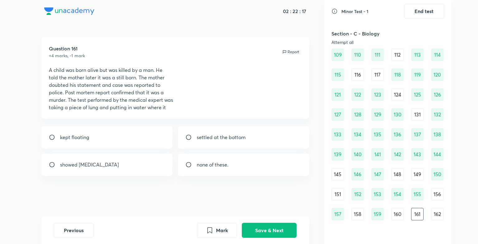
click at [209, 143] on div "settled at the bottom" at bounding box center [243, 137] width 131 height 22
radio input "true"
drag, startPoint x: 264, startPoint y: 224, endPoint x: 139, endPoint y: 180, distance: 132.2
click at [139, 180] on div "02 : 22 : 14 Question 161 +4 marks, -1 mark Report A child was born alive but w…" at bounding box center [174, 122] width 297 height 244
click at [281, 227] on button "Save & Next" at bounding box center [269, 229] width 55 height 15
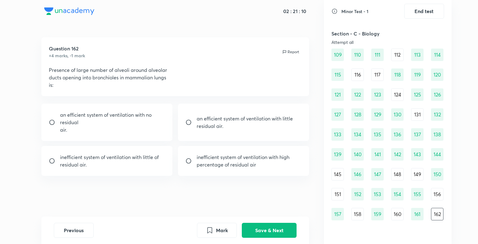
click at [109, 171] on div "inefficient system of ventilation with little of residual air." at bounding box center [106, 161] width 131 height 30
radio input "true"
click at [262, 231] on button "Save & Next" at bounding box center [269, 229] width 55 height 15
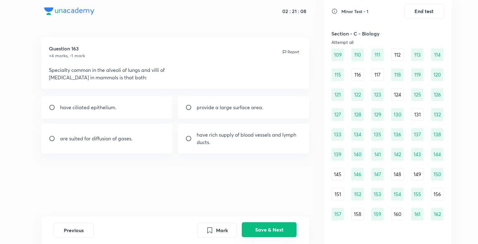
scroll to position [519, 0]
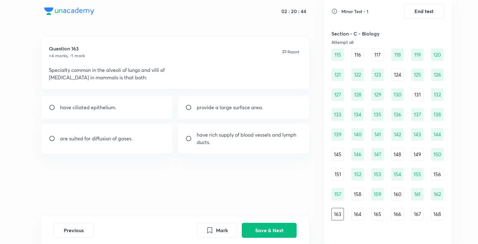
click at [217, 111] on div "provide a large surface area." at bounding box center [243, 107] width 131 height 22
radio input "true"
click at [276, 223] on button "Save & Next" at bounding box center [269, 229] width 55 height 15
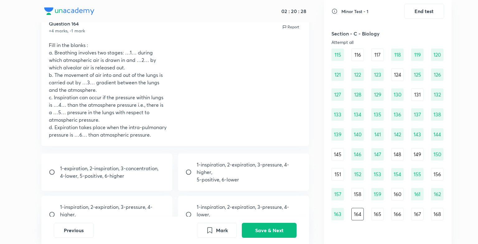
scroll to position [37, 0]
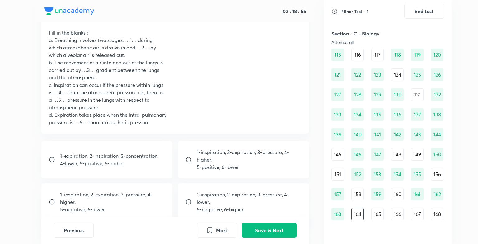
click at [180, 161] on div "1-inspiration, 2-expiration, 3-pressure, 4-higher, 5-positive, 6-lower" at bounding box center [243, 159] width 131 height 37
radio input "true"
click at [267, 229] on button "Save & Next" at bounding box center [269, 229] width 55 height 15
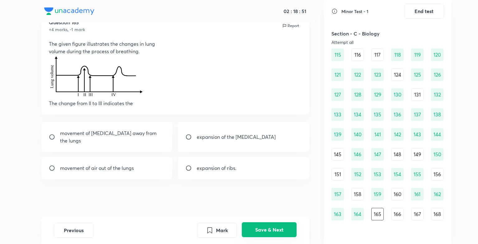
scroll to position [0, 0]
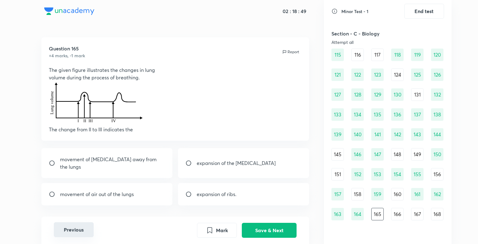
click at [65, 230] on button "Previous" at bounding box center [74, 229] width 40 height 15
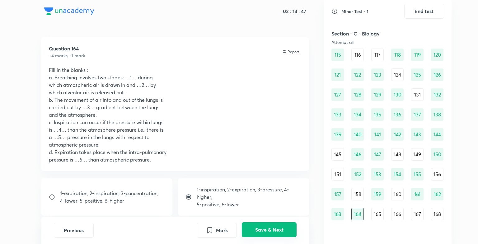
click at [261, 223] on button "Save & Next" at bounding box center [269, 229] width 55 height 15
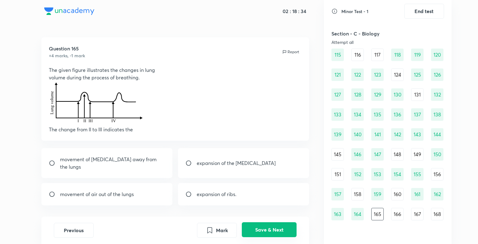
click at [264, 225] on button "Save & Next" at bounding box center [269, 229] width 55 height 15
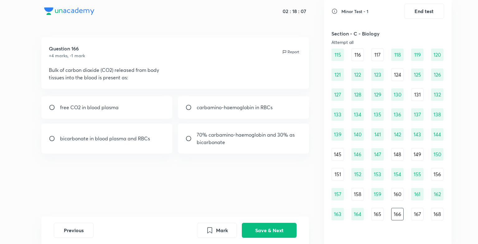
click at [134, 145] on div "bicarbonate in blood plasma and RBCs" at bounding box center [106, 139] width 131 height 30
click at [147, 135] on p "bicarbonate in blood plasma and RBCs" at bounding box center [105, 138] width 90 height 7
click at [123, 142] on div "bicarbonate in blood plasma and RBCs" at bounding box center [106, 139] width 131 height 30
radio input "true"
click at [265, 232] on button "Save & Next" at bounding box center [269, 229] width 55 height 15
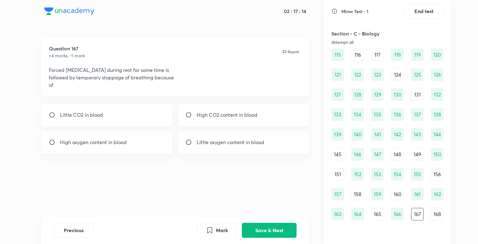
click at [224, 118] on p "High CO2 content in blood" at bounding box center [227, 114] width 61 height 7
radio input "true"
click at [273, 226] on button "Save & Next" at bounding box center [269, 229] width 55 height 15
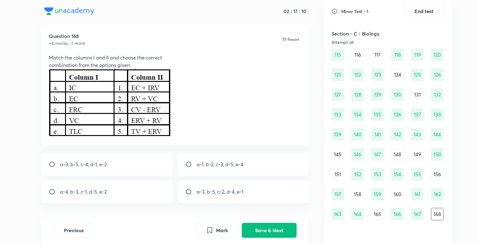
scroll to position [25, 0]
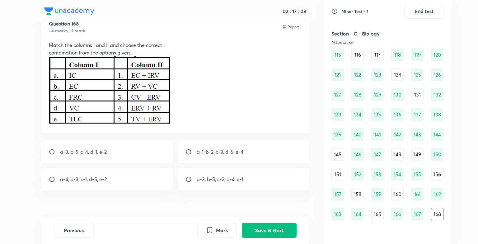
click at [248, 97] on p at bounding box center [175, 90] width 253 height 69
click at [72, 153] on p "a-3, b-5, c-4, d-1, e-2" at bounding box center [83, 151] width 47 height 7
radio input "true"
click at [255, 233] on button "Save & Next" at bounding box center [269, 229] width 55 height 15
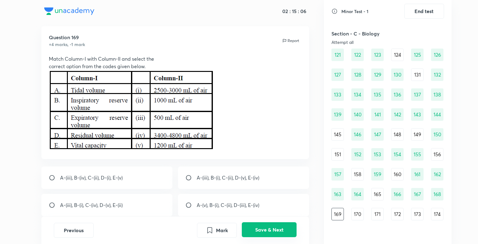
scroll to position [12, 0]
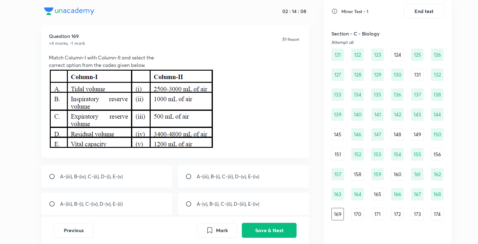
click at [208, 171] on div "A-(iii), B-(i), C-(ii), D-(v), E-(iv)" at bounding box center [243, 176] width 131 height 22
radio input "true"
click at [272, 225] on button "Save & Next" at bounding box center [269, 229] width 55 height 15
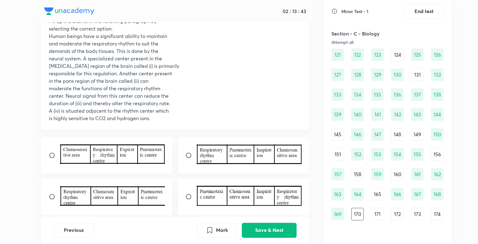
scroll to position [50, 0]
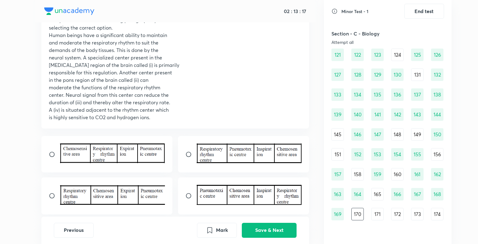
click at [215, 156] on img at bounding box center [249, 153] width 105 height 20
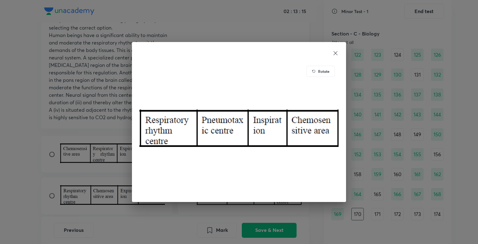
click at [123, 124] on div "Rotate" at bounding box center [239, 122] width 478 height 244
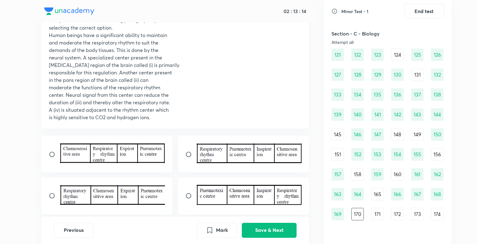
click at [189, 153] on input "radio" at bounding box center [190, 154] width 11 height 6
radio input "true"
click at [269, 234] on button "Save & Next" at bounding box center [269, 229] width 55 height 15
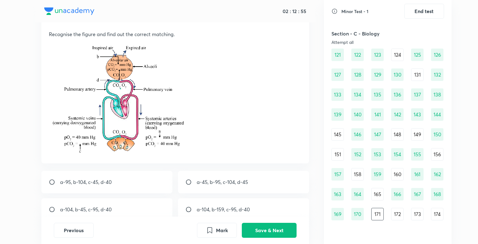
scroll to position [37, 0]
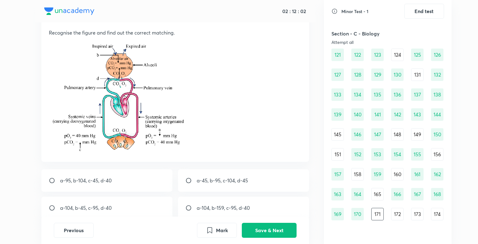
click at [203, 183] on p "a-45, b-95, c-104, d-45" at bounding box center [222, 180] width 51 height 7
radio input "true"
click at [257, 227] on button "Save & Next" at bounding box center [269, 229] width 55 height 15
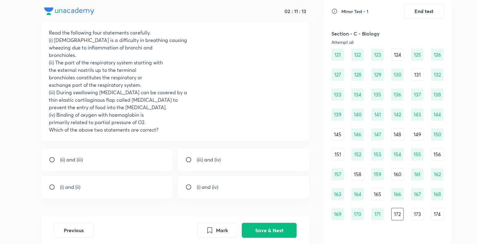
click at [364, 156] on div "91 92 93 94 95 96 97 98 99 100 101 102 103 104 105 106 107 108 109 110 111 112 …" at bounding box center [387, 94] width 113 height 291
click at [353, 153] on div "152" at bounding box center [357, 154] width 12 height 12
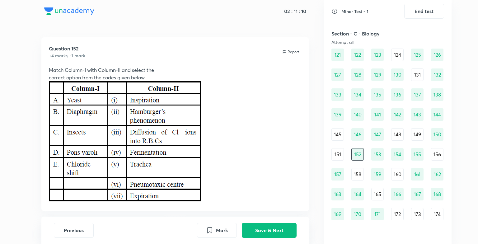
click at [358, 131] on div "146" at bounding box center [357, 134] width 12 height 12
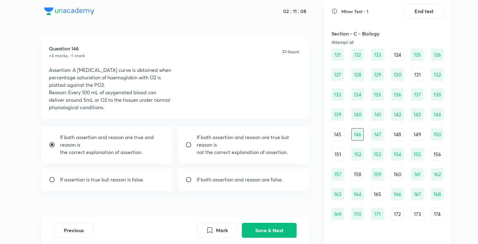
click at [358, 117] on div "140" at bounding box center [357, 114] width 12 height 12
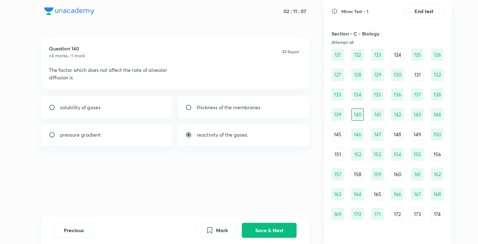
click at [356, 98] on div "134" at bounding box center [357, 94] width 12 height 12
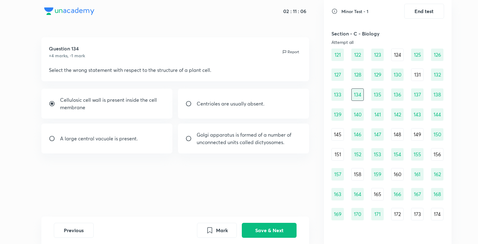
click at [380, 98] on div "135" at bounding box center [377, 94] width 12 height 12
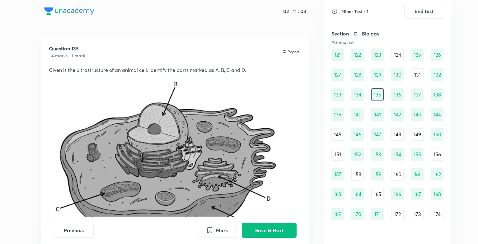
click at [397, 113] on div "142" at bounding box center [397, 114] width 12 height 12
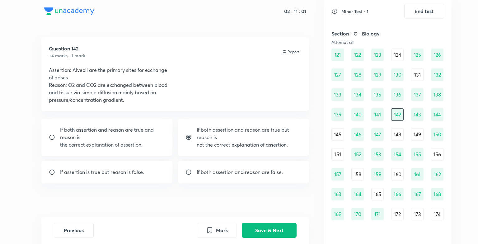
click at [354, 111] on div "140" at bounding box center [357, 114] width 12 height 12
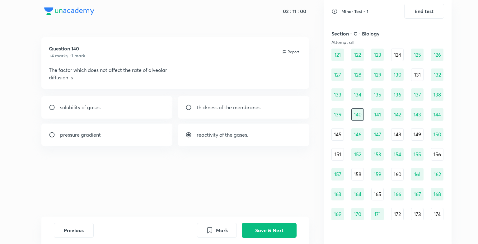
click at [331, 114] on div "139" at bounding box center [337, 114] width 12 height 12
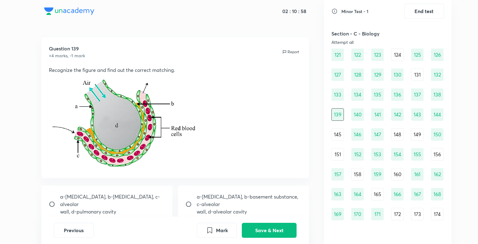
click at [439, 95] on div "138" at bounding box center [437, 94] width 12 height 12
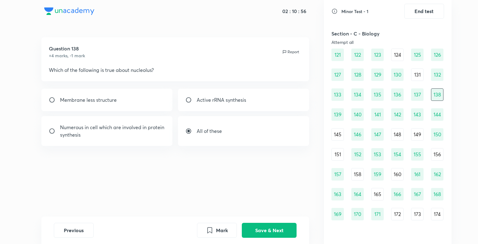
click at [421, 92] on div "137" at bounding box center [417, 94] width 12 height 12
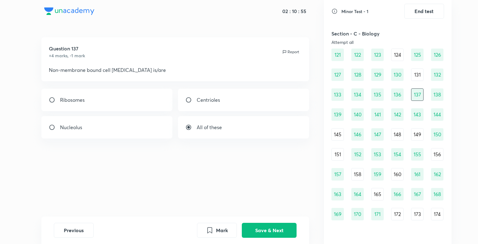
click at [359, 115] on div "140" at bounding box center [357, 114] width 12 height 12
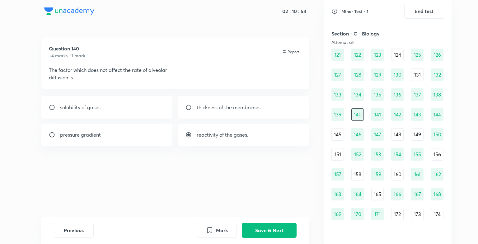
click at [374, 115] on div "141" at bounding box center [377, 114] width 12 height 12
click at [397, 115] on div "142" at bounding box center [397, 114] width 12 height 12
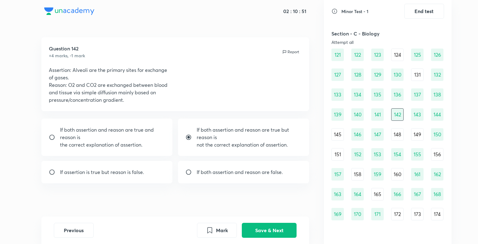
drag, startPoint x: 418, startPoint y: 116, endPoint x: 436, endPoint y: 115, distance: 17.8
click at [436, 115] on div "91 92 93 94 95 96 97 98 99 100 101 102 103 104 105 106 107 108 109 110 111 112 …" at bounding box center [387, 94] width 113 height 291
click at [421, 116] on div "143" at bounding box center [417, 114] width 12 height 12
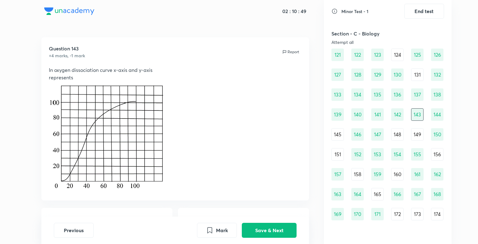
click at [340, 139] on div "145" at bounding box center [337, 134] width 12 height 12
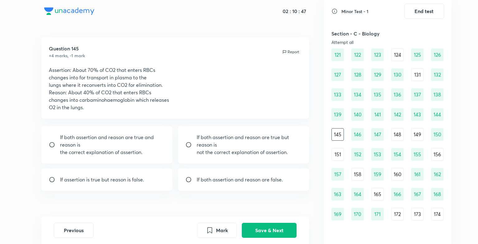
click at [397, 137] on div "148" at bounding box center [397, 134] width 12 height 12
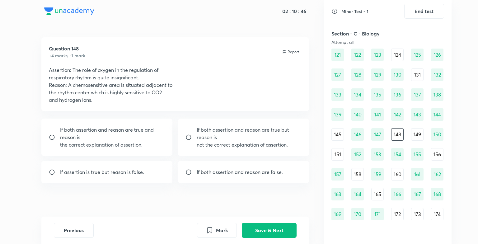
click at [423, 133] on div "149" at bounding box center [417, 134] width 12 height 12
click at [435, 152] on div "156" at bounding box center [437, 154] width 12 height 12
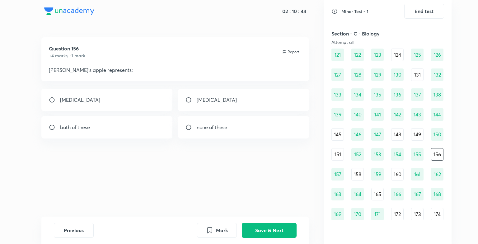
click at [344, 157] on div "91 92 93 94 95 96 97 98 99 100 101 102 103 104 105 106 107 108 109 110 111 112 …" at bounding box center [387, 94] width 113 height 291
click at [339, 160] on div "151" at bounding box center [337, 154] width 12 height 12
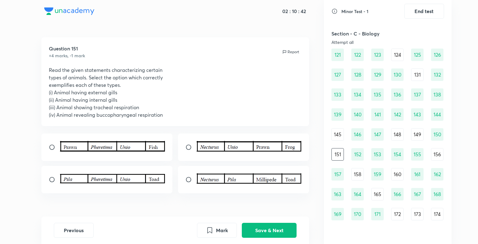
click at [362, 177] on div "158" at bounding box center [357, 174] width 12 height 12
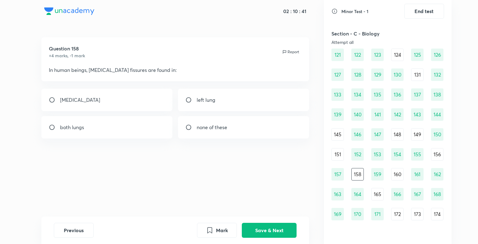
click at [376, 197] on div "165" at bounding box center [377, 194] width 12 height 12
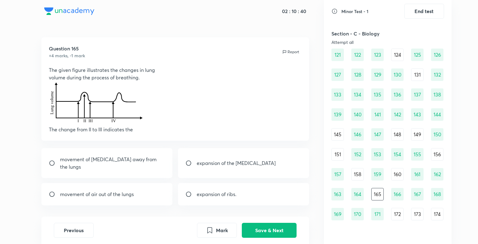
click at [376, 133] on div "147" at bounding box center [377, 134] width 12 height 12
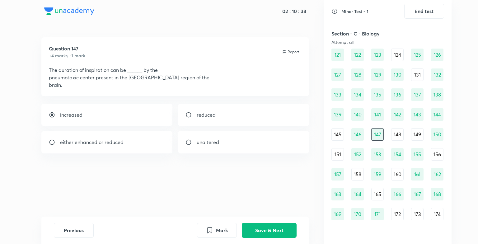
click at [354, 133] on div "146" at bounding box center [357, 134] width 12 height 12
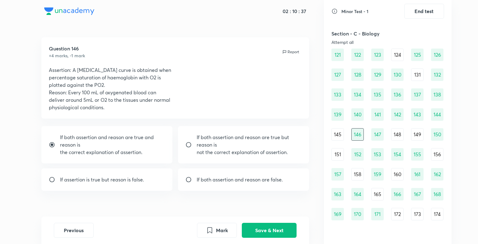
click at [429, 115] on div "91 92 93 94 95 96 97 98 99 100 101 102 103 104 105 106 107 108 109 110 111 112 …" at bounding box center [387, 94] width 113 height 291
click at [436, 113] on div "144" at bounding box center [437, 114] width 12 height 12
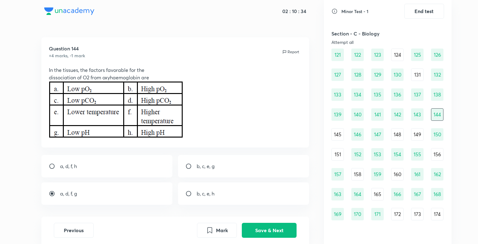
click at [342, 174] on div "157" at bounding box center [337, 174] width 12 height 12
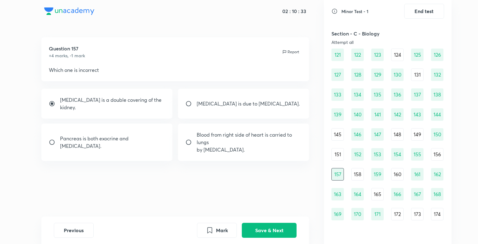
click at [375, 217] on div "171" at bounding box center [377, 214] width 12 height 12
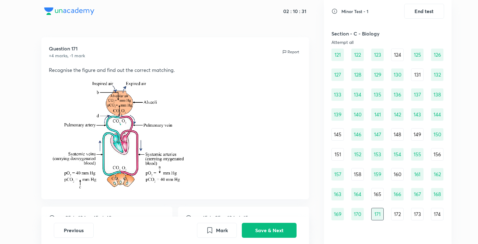
click at [402, 212] on div "172" at bounding box center [397, 214] width 12 height 12
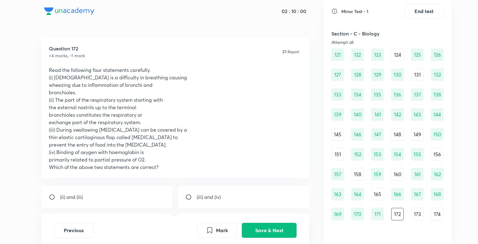
click at [91, 201] on div "(ii) and (iii)" at bounding box center [106, 197] width 131 height 22
radio input "true"
click at [249, 230] on button "Save & Next" at bounding box center [269, 229] width 55 height 15
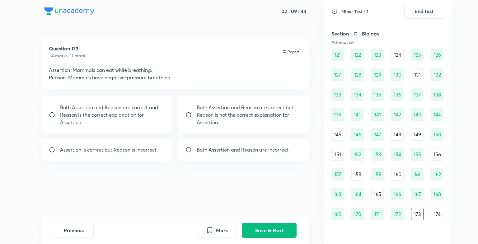
click at [230, 121] on p "Both Assertion and Reason are correct but Reason is not the correct explanation…" at bounding box center [249, 115] width 105 height 22
radio input "true"
click at [151, 123] on p "Both Assertion and Reason are correct and Reason is the correct explanation for…" at bounding box center [112, 115] width 105 height 22
radio input "true"
radio input "false"
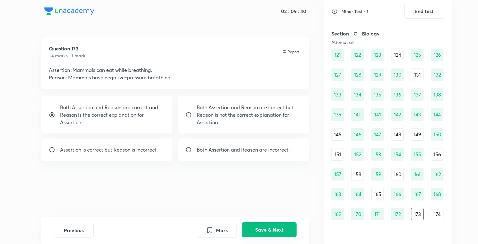
click at [270, 226] on button "Save & Next" at bounding box center [269, 229] width 55 height 15
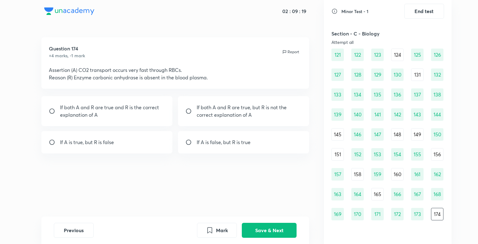
click at [137, 138] on div "If A is true, but R is false" at bounding box center [106, 142] width 131 height 22
radio input "true"
click at [260, 237] on button "Save & Next" at bounding box center [269, 229] width 55 height 15
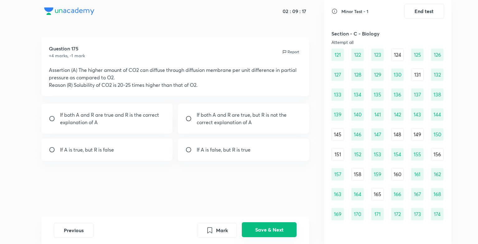
scroll to position [559, 0]
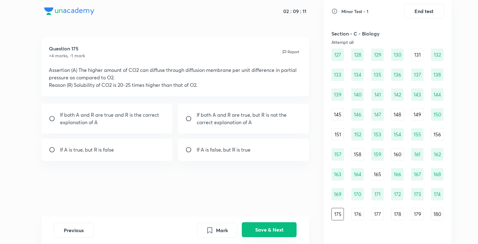
click at [260, 237] on button "Save & Next" at bounding box center [269, 229] width 55 height 15
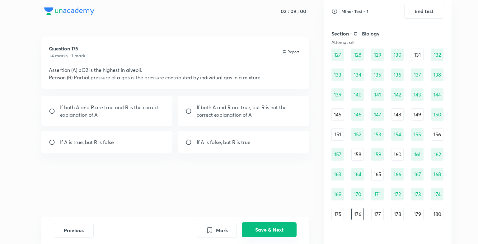
click at [260, 237] on button "Save & Next" at bounding box center [269, 229] width 55 height 15
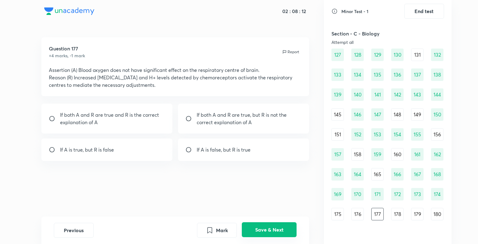
click at [260, 230] on button "Save & Next" at bounding box center [269, 229] width 55 height 15
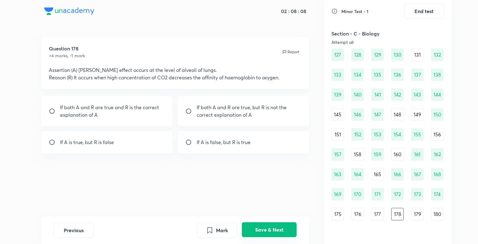
click at [260, 230] on button "Save & Next" at bounding box center [269, 229] width 55 height 15
click at [90, 112] on p "If both A and R are true and R is the correct explanation of A" at bounding box center [112, 111] width 105 height 15
radio input "true"
click at [286, 230] on button "Save & Next" at bounding box center [269, 229] width 55 height 15
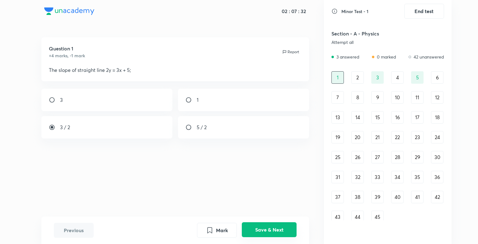
scroll to position [0, 0]
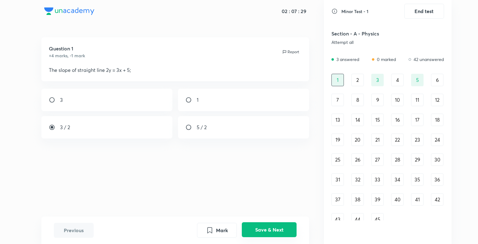
click at [263, 230] on button "Save & Next" at bounding box center [269, 229] width 55 height 15
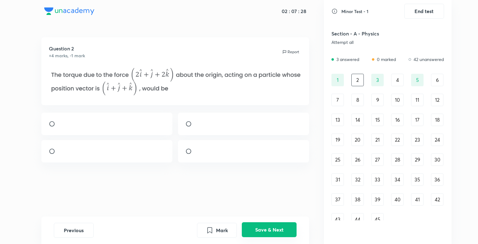
click at [263, 230] on button "Save & Next" at bounding box center [269, 229] width 55 height 15
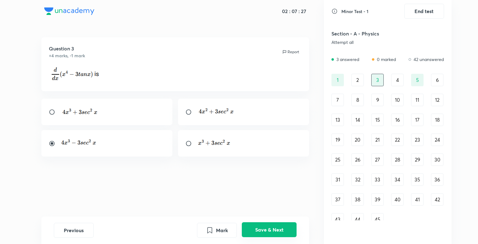
click at [263, 230] on button "Save & Next" at bounding box center [269, 229] width 55 height 15
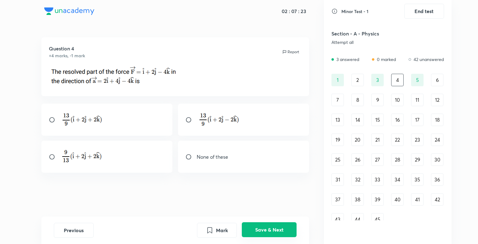
click at [263, 230] on button "Save & Next" at bounding box center [269, 229] width 55 height 15
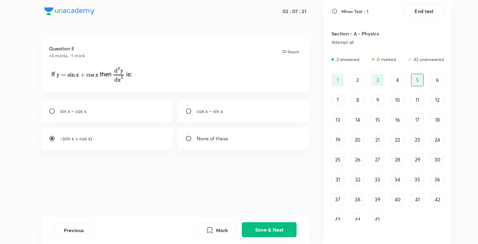
click at [263, 230] on button "Save & Next" at bounding box center [269, 229] width 55 height 15
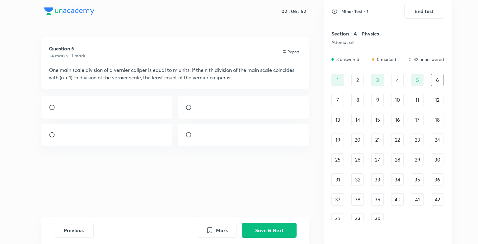
click at [239, 115] on div at bounding box center [243, 107] width 131 height 22
radio input "true"
click at [260, 230] on button "Save & Next" at bounding box center [269, 229] width 55 height 15
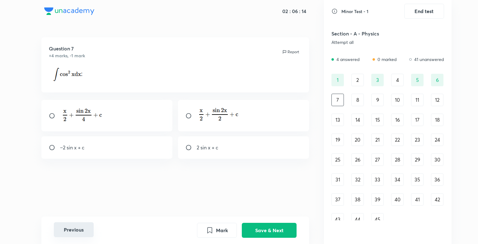
click at [77, 227] on button "Previous" at bounding box center [74, 229] width 40 height 15
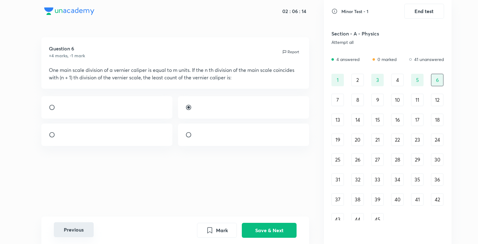
click at [77, 227] on button "Previous" at bounding box center [74, 229] width 40 height 15
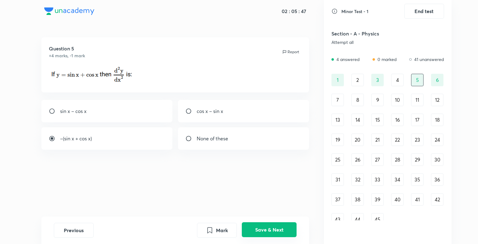
click at [269, 227] on button "Save & Next" at bounding box center [269, 229] width 55 height 15
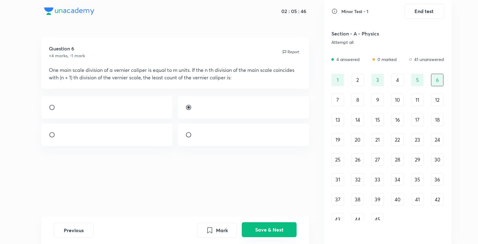
click at [269, 227] on button "Save & Next" at bounding box center [269, 229] width 55 height 15
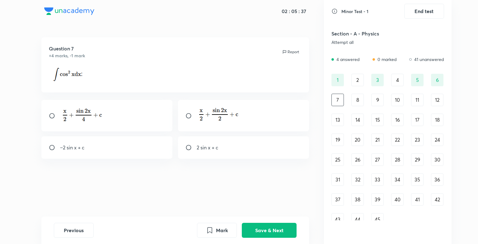
click at [237, 118] on img at bounding box center [218, 114] width 43 height 15
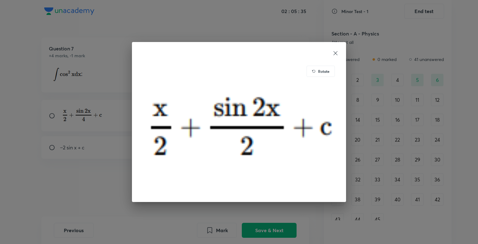
click at [337, 54] on icon at bounding box center [335, 53] width 6 height 6
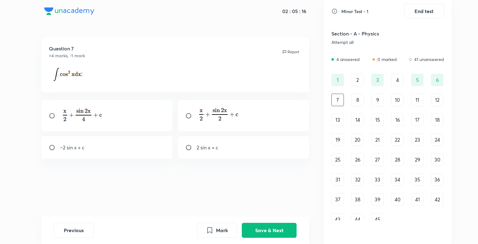
click at [82, 113] on img at bounding box center [81, 115] width 43 height 14
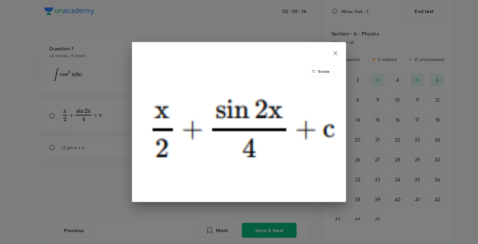
click at [336, 52] on icon at bounding box center [336, 53] width 4 height 4
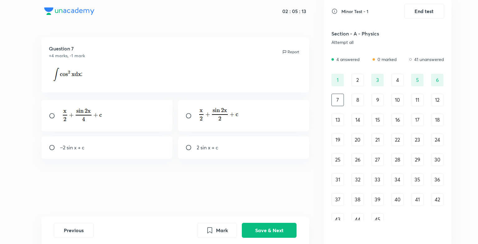
click at [52, 119] on div at bounding box center [106, 115] width 131 height 31
radio input "true"
click at [283, 234] on button "Save & Next" at bounding box center [269, 229] width 55 height 15
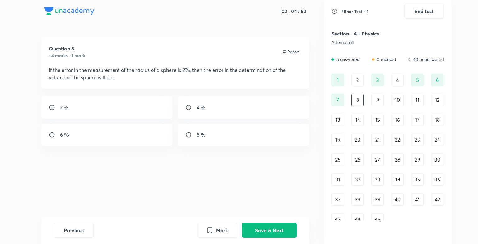
click at [209, 135] on div "8 %" at bounding box center [243, 135] width 131 height 22
radio input "true"
click at [263, 227] on button "Save & Next" at bounding box center [269, 229] width 55 height 15
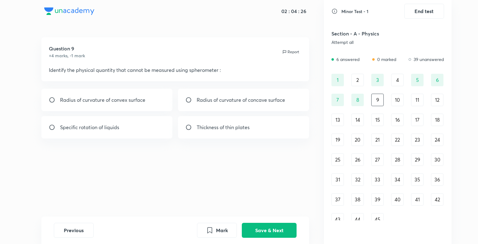
click at [148, 136] on div "Specific rotation of liquids" at bounding box center [106, 127] width 131 height 22
radio input "true"
click at [252, 226] on button "Save & Next" at bounding box center [269, 229] width 55 height 15
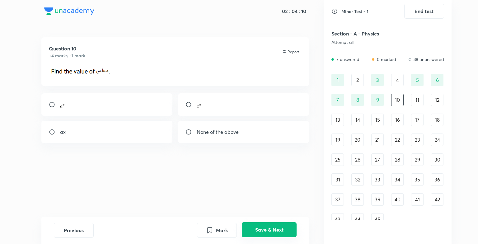
click at [261, 233] on button "Save & Next" at bounding box center [269, 229] width 55 height 15
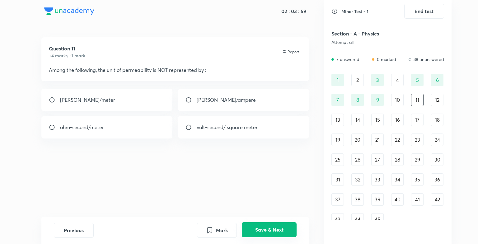
click at [261, 233] on button "Save & Next" at bounding box center [269, 229] width 55 height 15
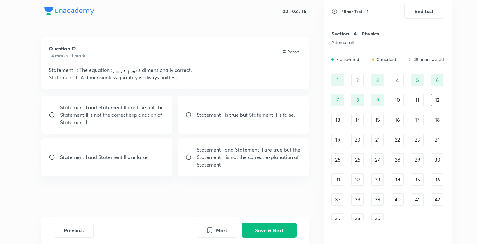
click at [131, 158] on p "Statement I and Statement II are false" at bounding box center [103, 156] width 87 height 7
click at [131, 159] on p "Statement I and Statement II are false" at bounding box center [103, 156] width 87 height 7
radio input "false"
click at [211, 121] on div "Statement I is true but Statement II is false." at bounding box center [243, 114] width 131 height 37
radio input "true"
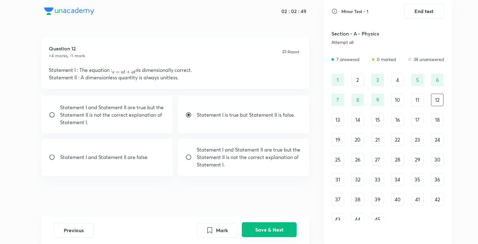
click at [260, 223] on button "Save & Next" at bounding box center [269, 229] width 55 height 15
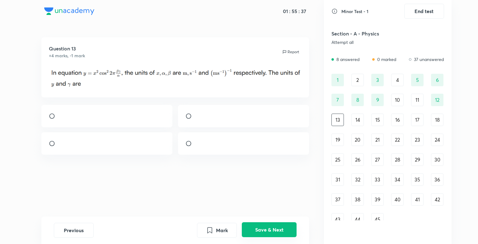
click at [255, 225] on button "Save & Next" at bounding box center [269, 229] width 55 height 15
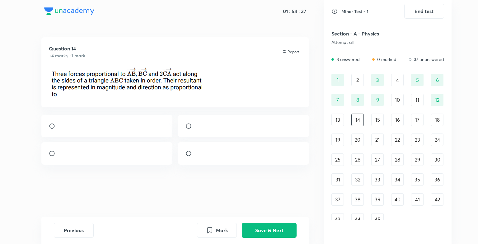
click at [88, 129] on div at bounding box center [106, 126] width 131 height 22
radio input "true"
click at [266, 232] on button "Save & Next" at bounding box center [269, 229] width 55 height 15
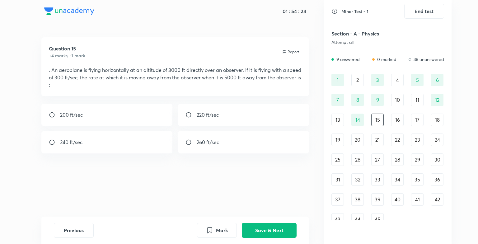
click at [268, 239] on div "Previous Mark Save & Next" at bounding box center [175, 230] width 268 height 27
click at [259, 226] on button "Save & Next" at bounding box center [269, 229] width 55 height 15
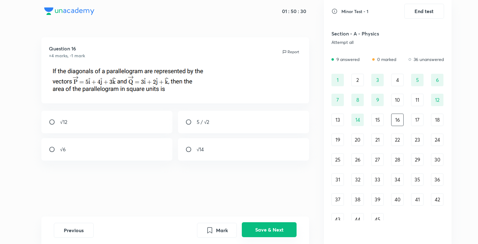
click at [271, 223] on button "Save & Next" at bounding box center [269, 229] width 55 height 15
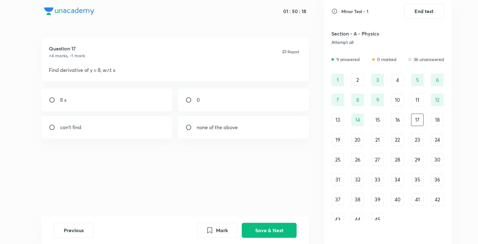
click at [202, 102] on div "0" at bounding box center [243, 100] width 131 height 22
radio input "true"
click at [269, 228] on button "Save & Next" at bounding box center [269, 229] width 55 height 15
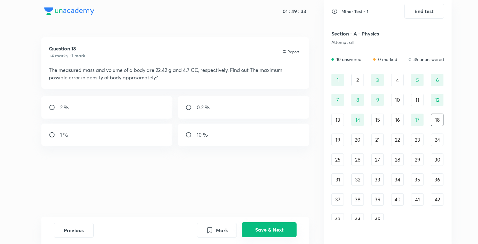
click at [261, 231] on button "Save & Next" at bounding box center [269, 229] width 55 height 15
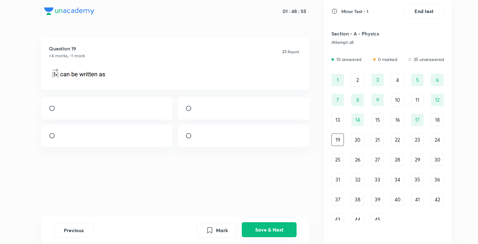
click at [276, 225] on button "Save & Next" at bounding box center [269, 229] width 55 height 15
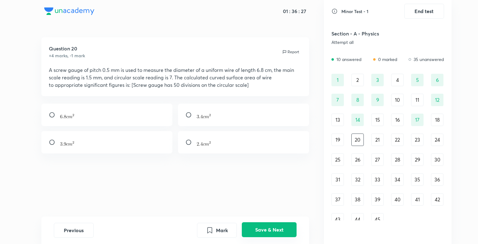
click at [276, 226] on button "Save & Next" at bounding box center [269, 229] width 55 height 15
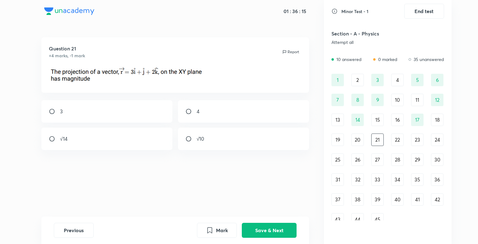
click at [82, 124] on div "3 4 √14 √10" at bounding box center [175, 125] width 268 height 50
click at [96, 112] on div "3" at bounding box center [106, 111] width 131 height 22
radio input "true"
click at [261, 227] on button "Save & Next" at bounding box center [269, 229] width 55 height 15
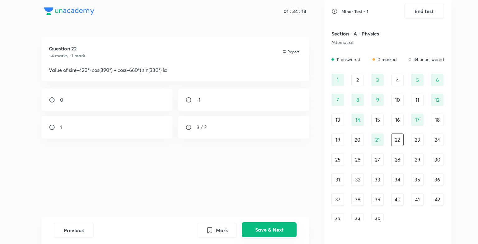
click at [251, 230] on button "Save & Next" at bounding box center [269, 229] width 55 height 15
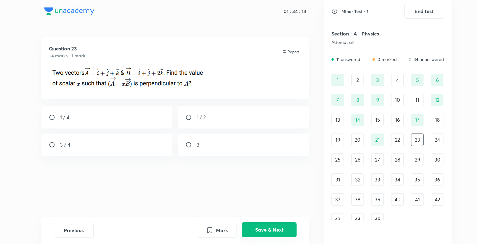
click at [278, 231] on button "Save & Next" at bounding box center [269, 229] width 55 height 15
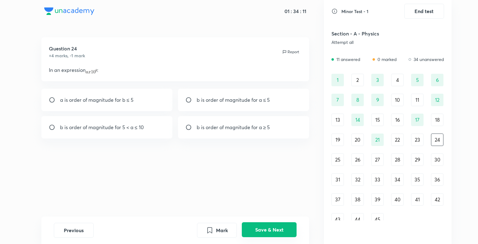
click at [278, 231] on button "Save & Next" at bounding box center [269, 229] width 55 height 15
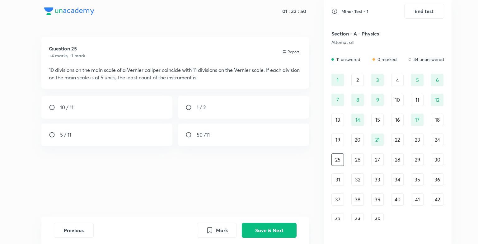
drag, startPoint x: 278, startPoint y: 231, endPoint x: 162, endPoint y: 215, distance: 117.4
click at [162, 215] on div "01 : 33 : 50 Question 25 +4 marks, -1 mark Report 10 divisions on the main scal…" at bounding box center [174, 122] width 297 height 244
click at [264, 233] on button "Save & Next" at bounding box center [269, 229] width 55 height 15
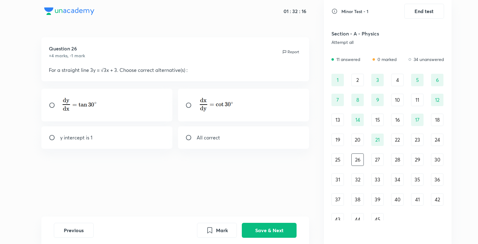
click at [201, 138] on p "All correct" at bounding box center [208, 137] width 23 height 7
radio input "true"
click at [258, 227] on button "Save & Next" at bounding box center [269, 229] width 55 height 15
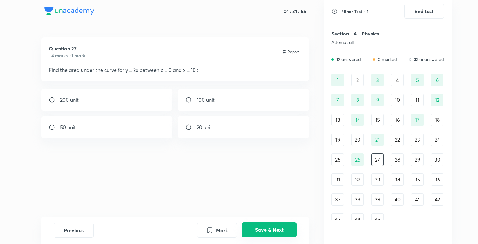
click at [270, 223] on button "Save & Next" at bounding box center [269, 229] width 55 height 15
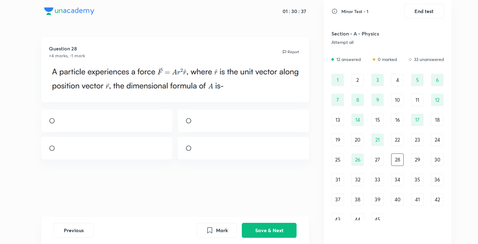
click at [197, 124] on p at bounding box center [197, 120] width 0 height 7
radio input "true"
click at [251, 227] on button "Save & Next" at bounding box center [269, 229] width 55 height 15
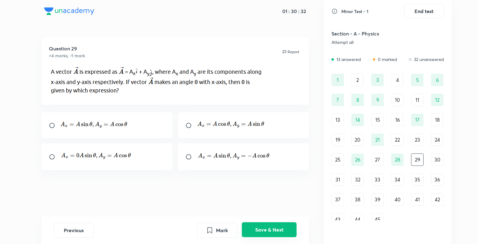
click at [251, 227] on button "Save & Next" at bounding box center [269, 229] width 55 height 15
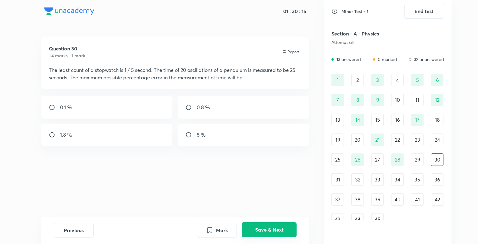
click at [251, 227] on button "Save & Next" at bounding box center [269, 229] width 55 height 15
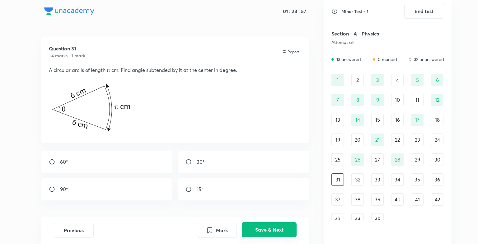
click at [251, 227] on button "Save & Next" at bounding box center [269, 229] width 55 height 15
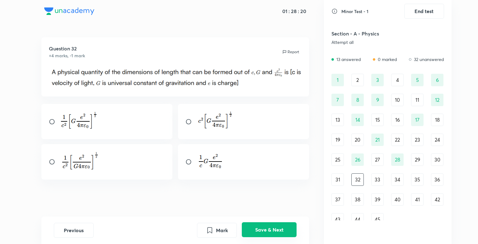
click at [251, 229] on button "Save & Next" at bounding box center [269, 229] width 55 height 15
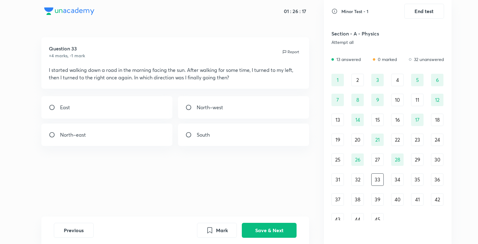
click at [102, 116] on div "East" at bounding box center [106, 107] width 131 height 22
radio input "true"
click at [250, 228] on button "Save & Next" at bounding box center [269, 229] width 55 height 15
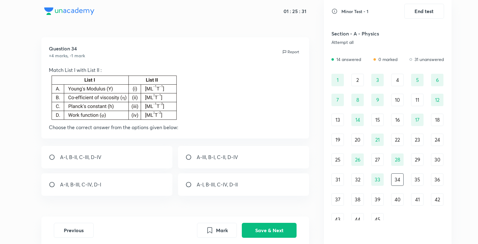
click at [77, 188] on div "A-II, B-III, C-IV, D-I" at bounding box center [106, 184] width 131 height 22
radio input "true"
click at [255, 237] on div "Mark Save & Next" at bounding box center [247, 230] width 100 height 15
click at [253, 229] on button "Save & Next" at bounding box center [269, 229] width 55 height 15
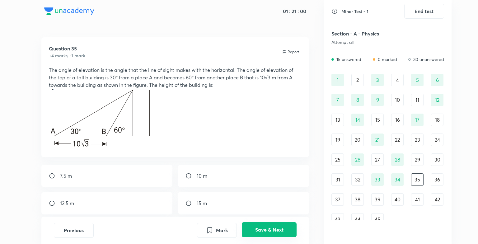
click at [256, 230] on button "Save & Next" at bounding box center [269, 229] width 55 height 15
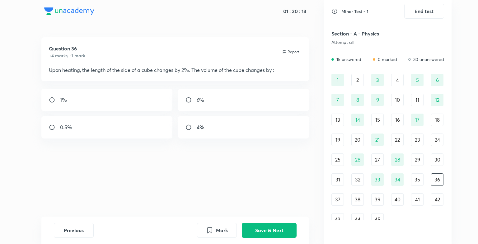
click at [191, 98] on input "radio" at bounding box center [190, 100] width 11 height 6
radio input "true"
click at [268, 233] on button "Save & Next" at bounding box center [269, 229] width 55 height 15
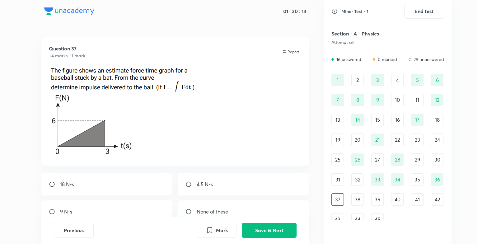
click at [339, 74] on div "1" at bounding box center [337, 80] width 12 height 12
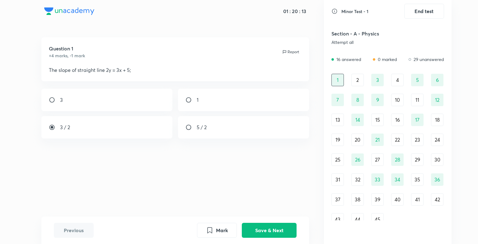
click at [373, 82] on div "3" at bounding box center [377, 80] width 12 height 12
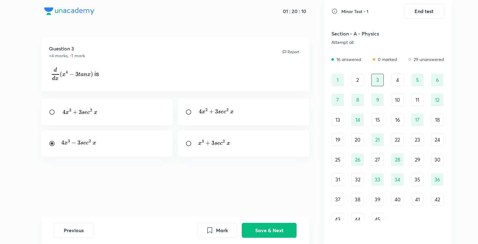
click at [336, 102] on div "7" at bounding box center [337, 100] width 12 height 12
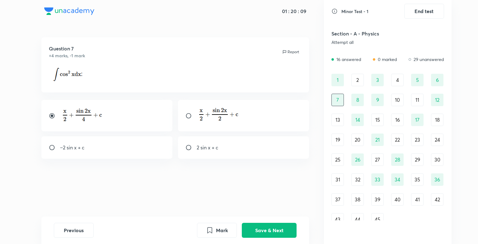
click at [351, 102] on div "1 2 3 4 5 6 7 8 9 10 11 12 13 14 15 16 17 18 19 20 21 22 23 24 25 26 27 28 29 3…" at bounding box center [387, 150] width 113 height 152
click at [356, 102] on div "8" at bounding box center [357, 100] width 12 height 12
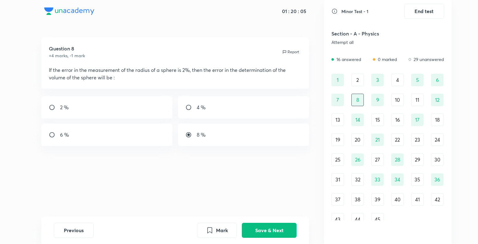
click at [69, 135] on div "6 %" at bounding box center [106, 135] width 131 height 22
radio input "true"
radio input "false"
click at [271, 222] on button "Save & Next" at bounding box center [269, 229] width 55 height 15
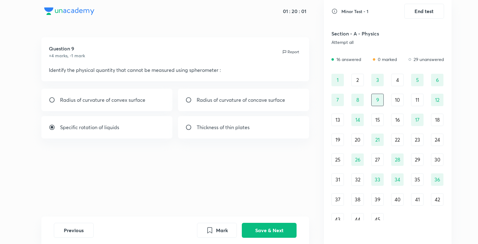
click at [334, 195] on div "37" at bounding box center [337, 199] width 12 height 12
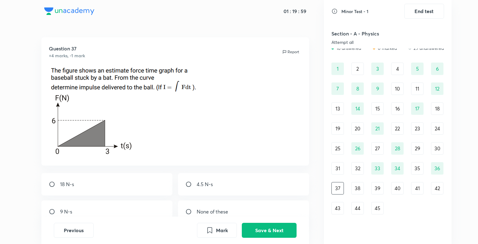
scroll to position [12, 0]
click at [186, 93] on p at bounding box center [175, 79] width 253 height 27
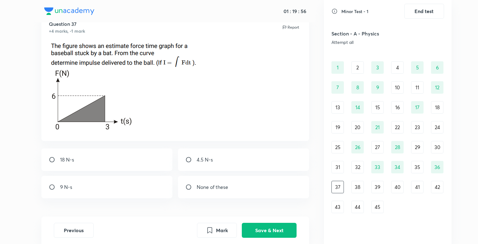
scroll to position [25, 0]
click at [355, 184] on div "38" at bounding box center [357, 187] width 12 height 12
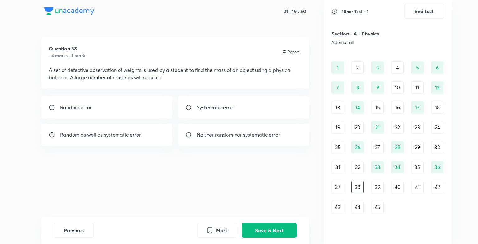
drag, startPoint x: 355, startPoint y: 184, endPoint x: 258, endPoint y: 121, distance: 115.8
click at [258, 121] on div "01 : 19 : 50 Question 38 +4 marks, -1 mark Report A set of defective observatio…" at bounding box center [238, 122] width 425 height 244
click at [273, 227] on button "Save & Next" at bounding box center [269, 229] width 55 height 15
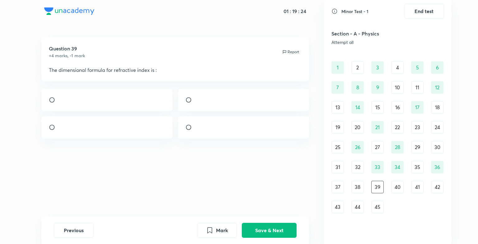
drag, startPoint x: 273, startPoint y: 227, endPoint x: 205, endPoint y: 101, distance: 142.7
click at [205, 101] on div "01 : 19 : 24 Question 39 +4 marks, -1 mark Report The dimensional formula for r…" at bounding box center [174, 122] width 297 height 244
click at [197, 101] on img at bounding box center [197, 101] width 0 height 0
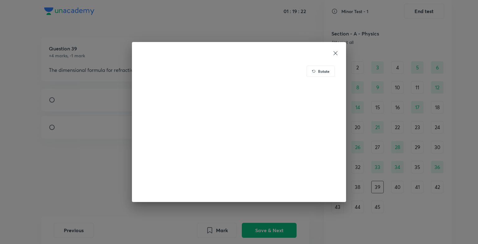
click at [41, 149] on div "Rotate" at bounding box center [239, 122] width 478 height 244
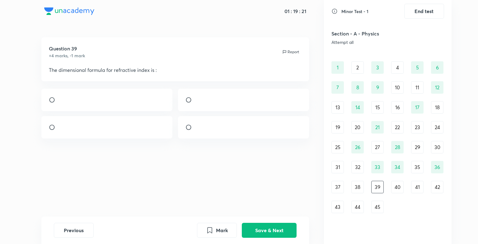
click at [189, 100] on input "radio" at bounding box center [190, 100] width 11 height 6
radio input "true"
click at [260, 226] on button "Save & Next" at bounding box center [269, 229] width 55 height 15
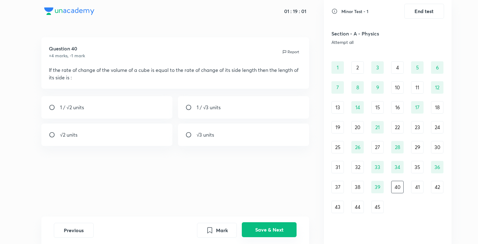
click at [252, 232] on button "Save & Next" at bounding box center [269, 229] width 55 height 15
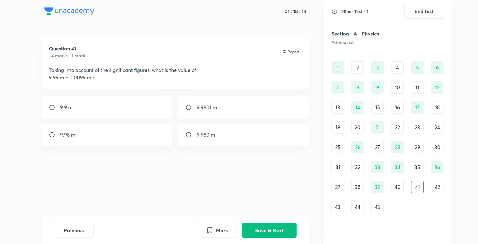
click at [200, 131] on p "9.980 m" at bounding box center [206, 134] width 18 height 7
radio input "true"
click at [201, 106] on p "9.9801 m" at bounding box center [207, 107] width 20 height 7
radio input "true"
radio input "false"
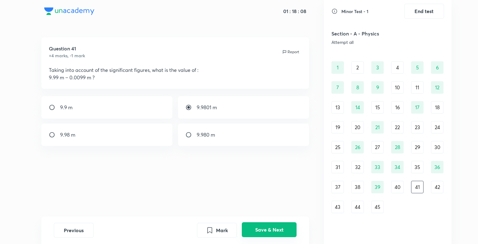
click at [276, 225] on button "Save & Next" at bounding box center [269, 229] width 55 height 15
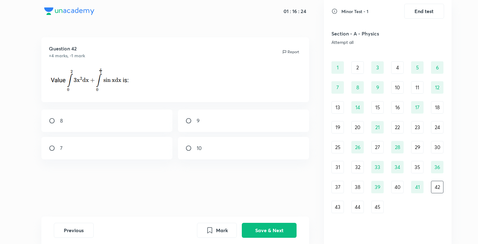
click at [377, 65] on div "3" at bounding box center [377, 67] width 12 height 12
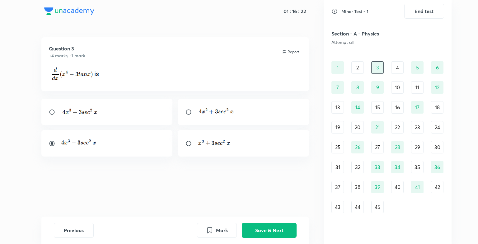
click at [340, 89] on div "7" at bounding box center [337, 87] width 12 height 12
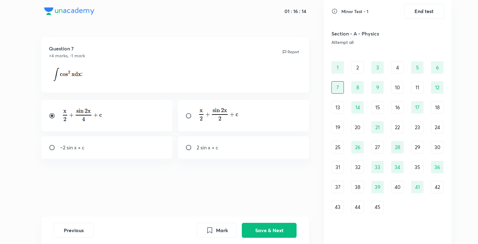
click at [441, 70] on div "6" at bounding box center [437, 67] width 12 height 12
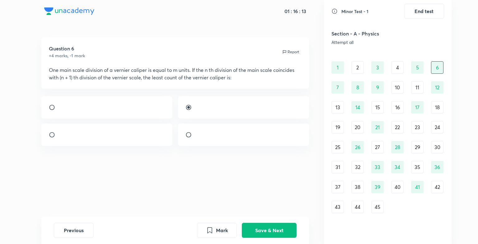
click at [420, 66] on div "5" at bounding box center [417, 67] width 12 height 12
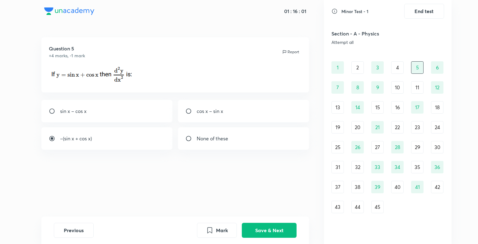
click at [435, 185] on div "42" at bounding box center [437, 187] width 12 height 12
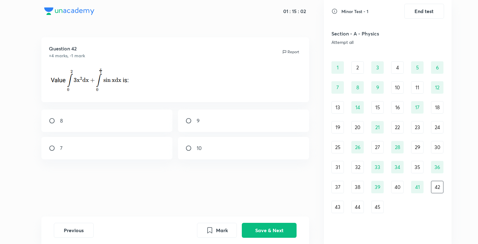
click at [126, 146] on div "7" at bounding box center [106, 148] width 131 height 22
radio input "true"
click at [250, 227] on button "Save & Next" at bounding box center [269, 229] width 55 height 15
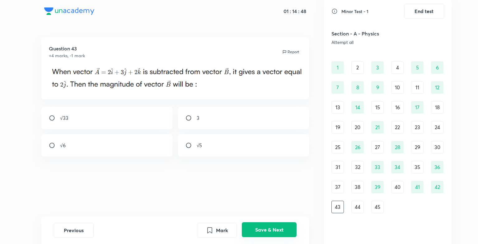
click at [260, 223] on button "Save & Next" at bounding box center [269, 229] width 55 height 15
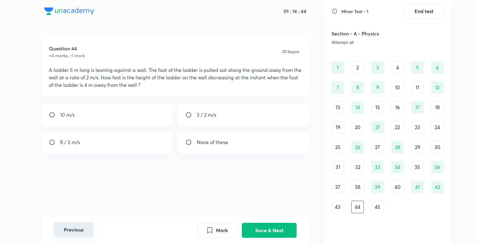
click at [82, 233] on button "Previous" at bounding box center [74, 229] width 40 height 15
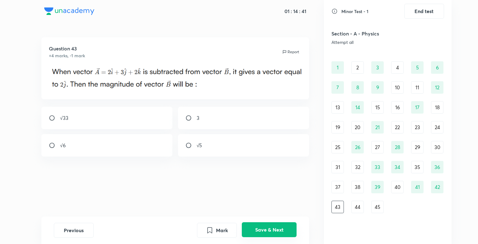
click at [265, 229] on button "Save & Next" at bounding box center [269, 229] width 55 height 15
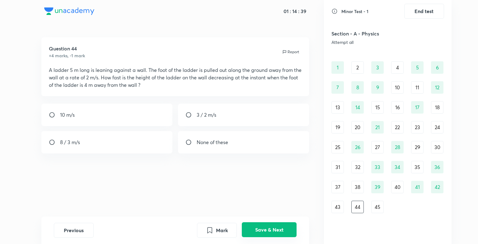
click at [265, 229] on button "Save & Next" at bounding box center [269, 229] width 55 height 15
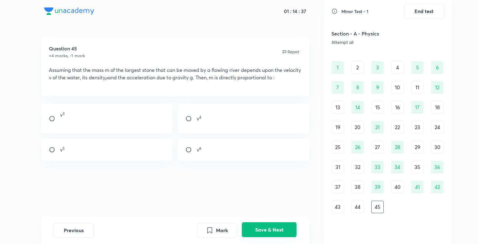
click at [265, 229] on button "Save & Next" at bounding box center [269, 229] width 55 height 15
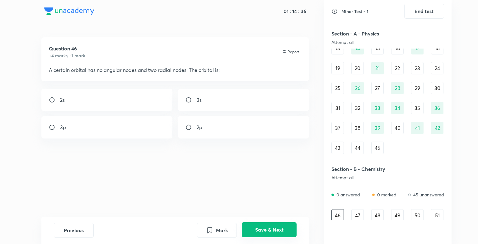
scroll to position [73, 0]
click at [265, 229] on button "Save & Next" at bounding box center [269, 229] width 55 height 15
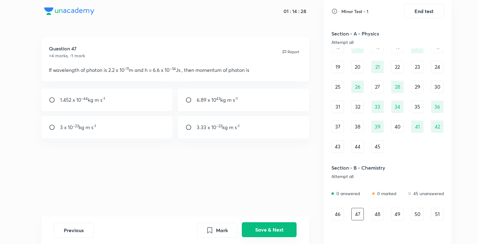
click at [265, 229] on button "Save & Next" at bounding box center [269, 229] width 55 height 15
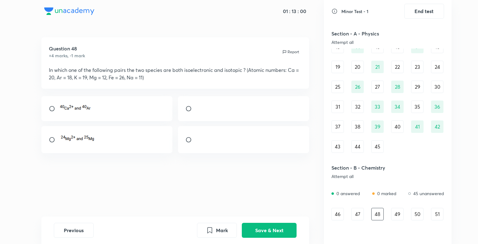
click at [193, 130] on div at bounding box center [243, 139] width 131 height 27
radio input "true"
click at [279, 232] on button "Save & Next" at bounding box center [269, 229] width 55 height 15
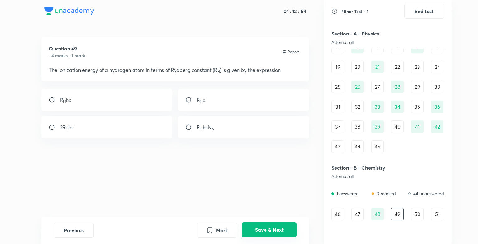
click at [279, 232] on button "Save & Next" at bounding box center [269, 229] width 55 height 15
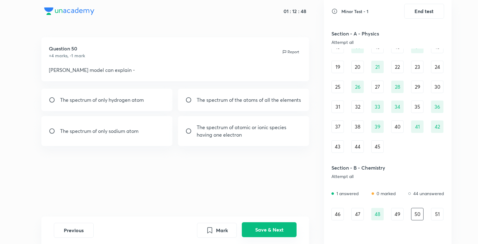
click at [279, 232] on button "Save & Next" at bounding box center [269, 229] width 55 height 15
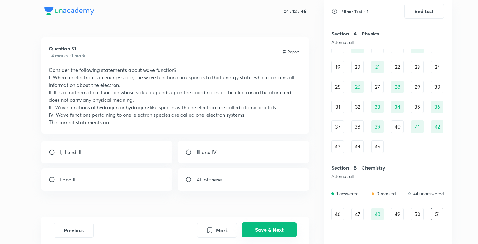
click at [279, 232] on button "Save & Next" at bounding box center [269, 229] width 55 height 15
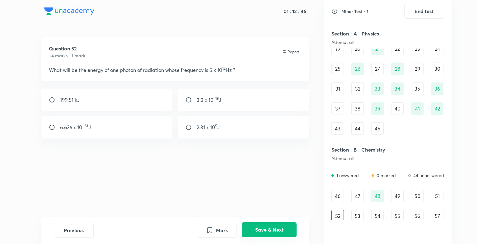
scroll to position [93, 0]
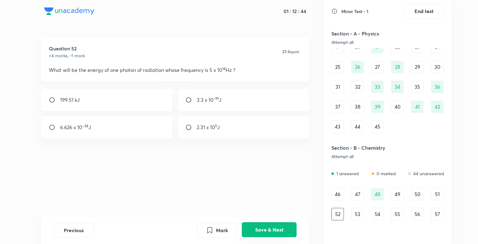
click at [279, 232] on button "Save & Next" at bounding box center [269, 229] width 55 height 15
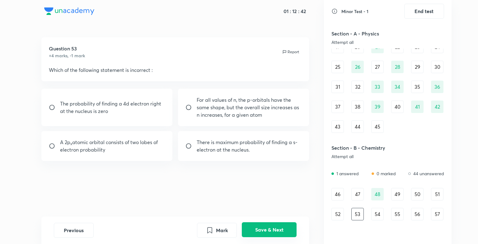
click at [279, 232] on button "Save & Next" at bounding box center [269, 229] width 55 height 15
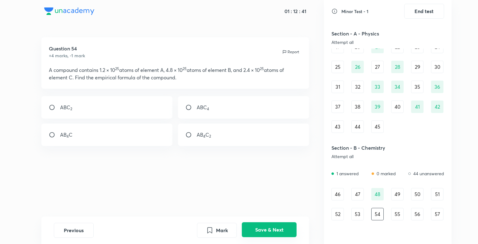
click at [279, 232] on button "Save & Next" at bounding box center [269, 229] width 55 height 15
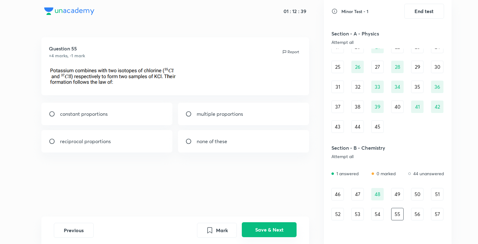
click at [279, 232] on button "Save & Next" at bounding box center [269, 229] width 55 height 15
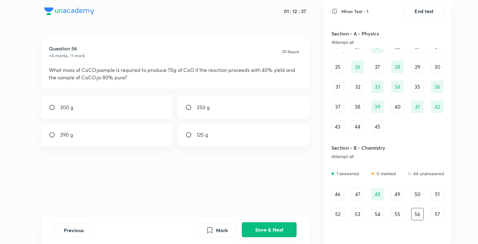
click at [279, 232] on button "Save & Next" at bounding box center [269, 229] width 55 height 15
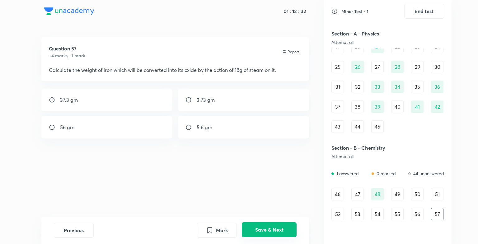
click at [279, 232] on button "Save & Next" at bounding box center [269, 229] width 55 height 15
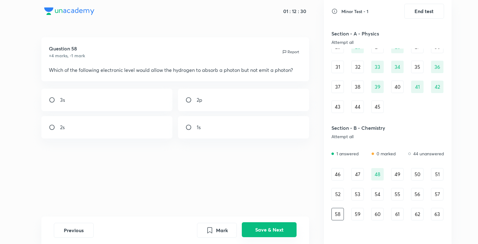
click at [279, 232] on button "Save & Next" at bounding box center [269, 229] width 55 height 15
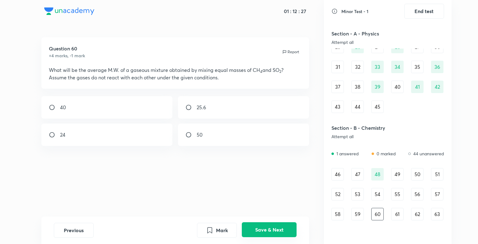
click at [279, 232] on button "Save & Next" at bounding box center [269, 229] width 55 height 15
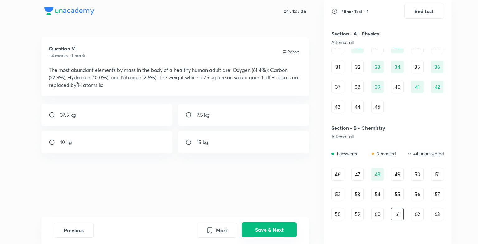
click at [279, 232] on button "Save & Next" at bounding box center [269, 229] width 55 height 15
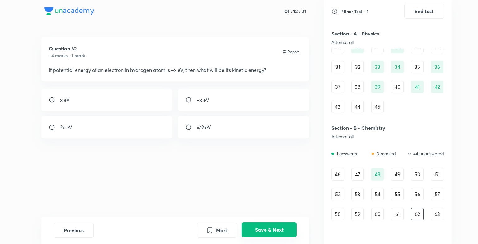
click at [279, 232] on button "Save & Next" at bounding box center [269, 229] width 55 height 15
click at [86, 109] on div "6" at bounding box center [106, 100] width 131 height 22
radio input "true"
click at [271, 234] on button "Save & Next" at bounding box center [269, 229] width 55 height 15
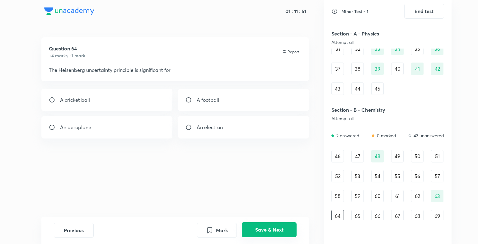
scroll to position [133, 0]
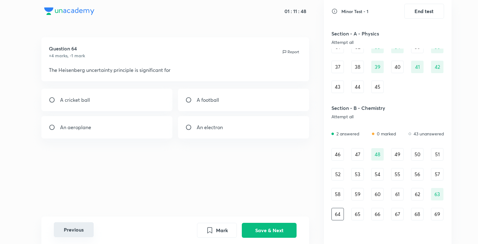
click at [70, 231] on button "Previous" at bounding box center [74, 229] width 40 height 15
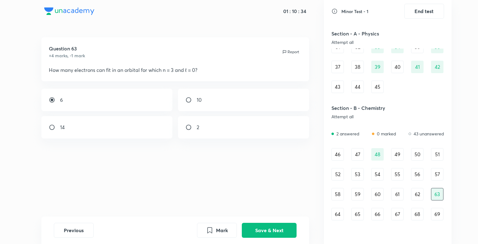
click at [231, 93] on div "10" at bounding box center [243, 100] width 131 height 22
radio input "false"
radio input "true"
click at [258, 223] on button "Save & Next" at bounding box center [269, 229] width 55 height 15
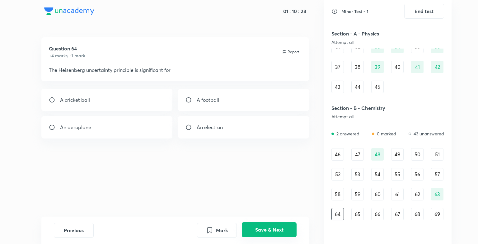
click at [258, 223] on button "Save & Next" at bounding box center [269, 229] width 55 height 15
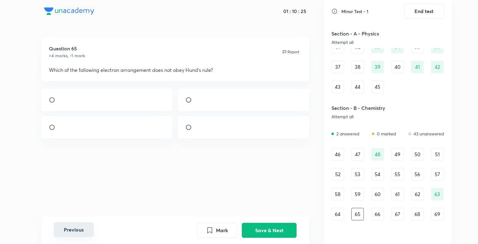
click at [77, 233] on button "Previous" at bounding box center [74, 229] width 40 height 15
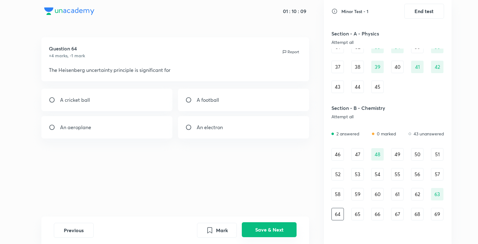
click at [265, 236] on button "Save & Next" at bounding box center [269, 229] width 55 height 15
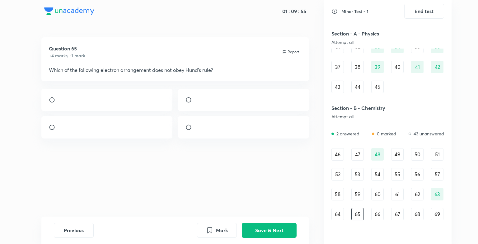
click at [60, 129] on img at bounding box center [60, 129] width 0 height 0
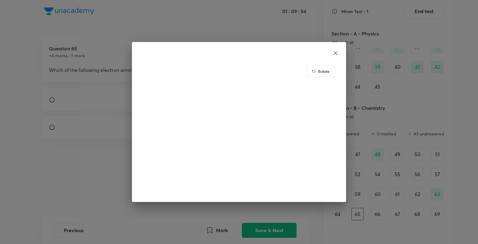
click at [92, 139] on div "Rotate" at bounding box center [239, 122] width 478 height 244
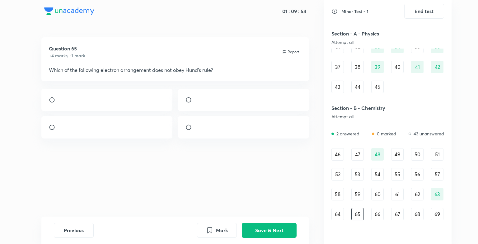
click at [60, 129] on img at bounding box center [60, 129] width 0 height 0
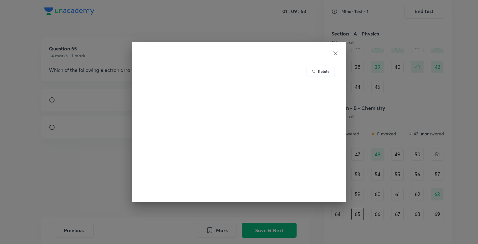
click at [67, 133] on div "Rotate" at bounding box center [239, 122] width 478 height 244
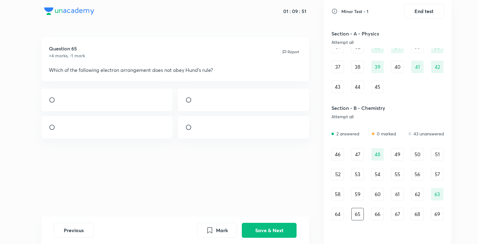
click at [51, 130] on input "radio" at bounding box center [54, 127] width 11 height 6
radio input "true"
click at [258, 228] on button "Save & Next" at bounding box center [269, 229] width 55 height 15
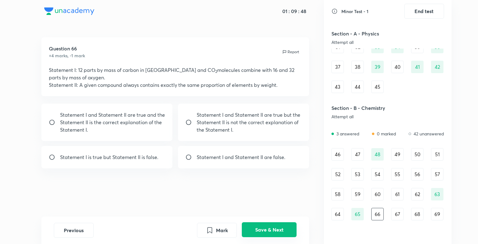
click at [258, 228] on button "Save & Next" at bounding box center [269, 229] width 55 height 15
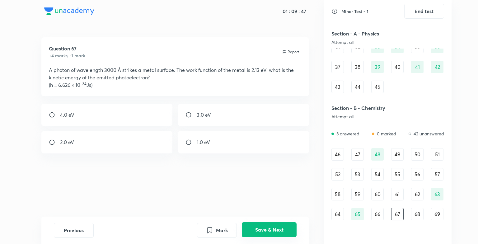
click at [258, 228] on button "Save & Next" at bounding box center [269, 229] width 55 height 15
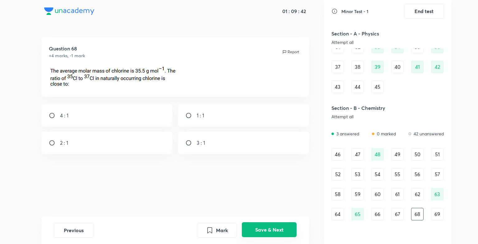
click at [258, 228] on button "Save & Next" at bounding box center [269, 229] width 55 height 15
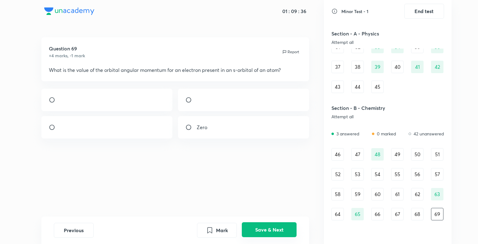
click at [258, 228] on button "Save & Next" at bounding box center [269, 229] width 55 height 15
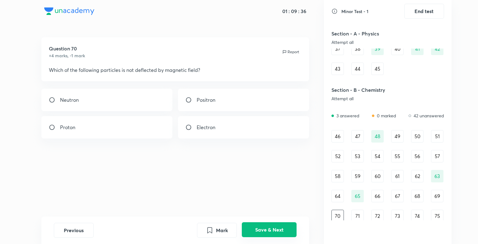
scroll to position [152, 0]
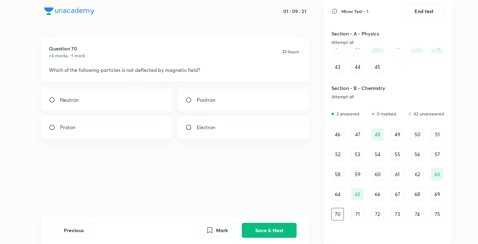
click at [100, 98] on div "Neutron" at bounding box center [106, 100] width 131 height 22
radio input "true"
click at [259, 231] on button "Save & Next" at bounding box center [269, 229] width 55 height 15
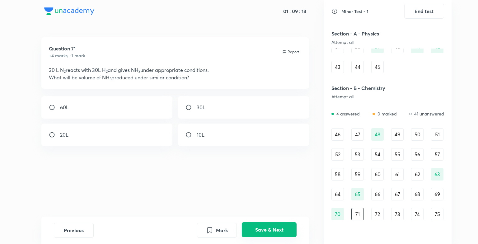
click at [259, 231] on button "Save & Next" at bounding box center [269, 229] width 55 height 15
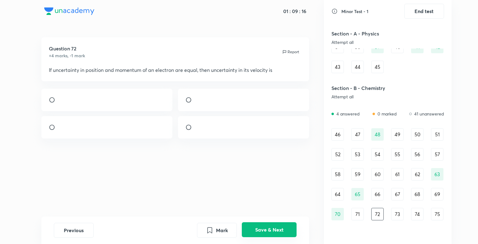
click at [259, 231] on button "Save & Next" at bounding box center [269, 229] width 55 height 15
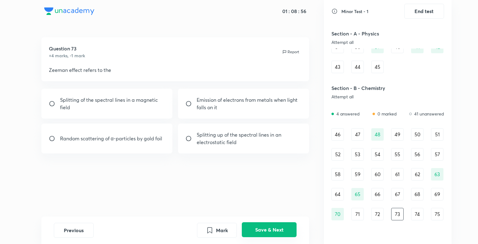
click at [269, 233] on button "Save & Next" at bounding box center [269, 229] width 55 height 15
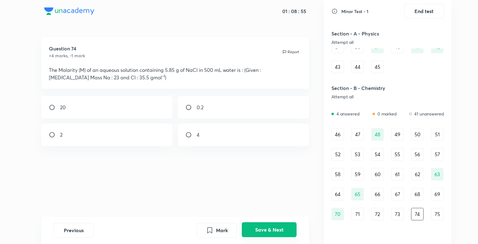
click at [269, 233] on button "Save & Next" at bounding box center [269, 229] width 55 height 15
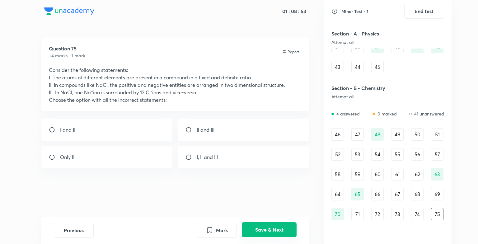
click at [269, 233] on button "Save & Next" at bounding box center [269, 229] width 55 height 15
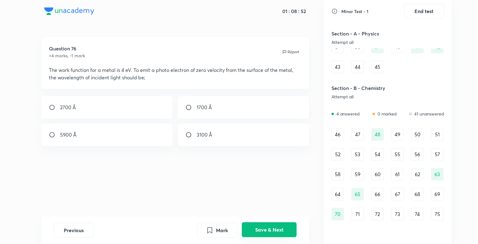
scroll to position [172, 0]
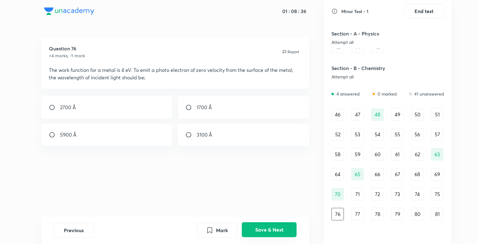
click at [269, 233] on button "Save & Next" at bounding box center [269, 229] width 55 height 15
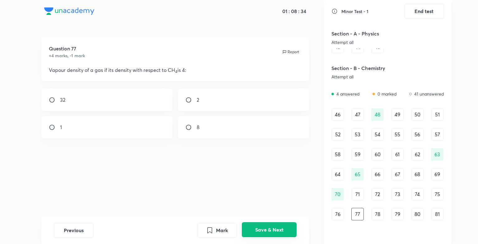
click at [269, 233] on button "Save & Next" at bounding box center [269, 229] width 55 height 15
click at [273, 227] on button "Save & Next" at bounding box center [269, 229] width 55 height 15
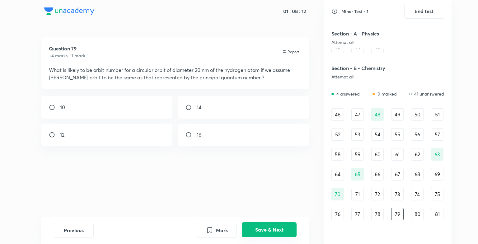
click at [273, 227] on button "Save & Next" at bounding box center [269, 229] width 55 height 15
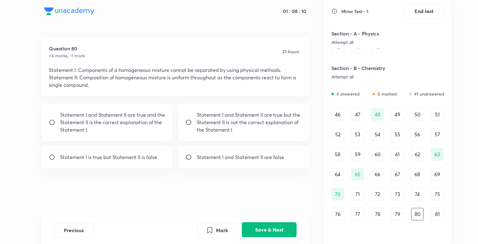
click at [273, 227] on button "Save & Next" at bounding box center [269, 229] width 55 height 15
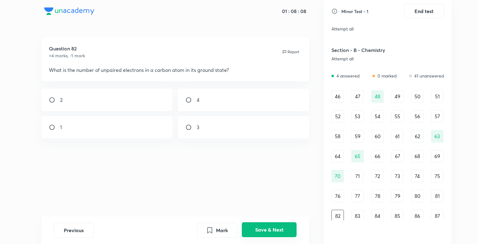
scroll to position [192, 0]
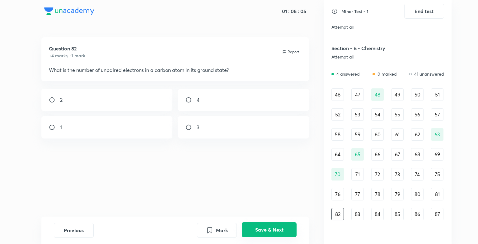
click at [273, 227] on button "Save & Next" at bounding box center [269, 229] width 55 height 15
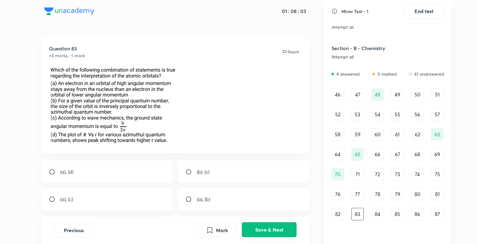
click at [273, 227] on button "Save & Next" at bounding box center [269, 229] width 55 height 15
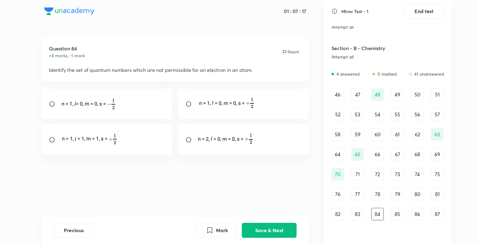
click at [80, 100] on img at bounding box center [88, 103] width 57 height 14
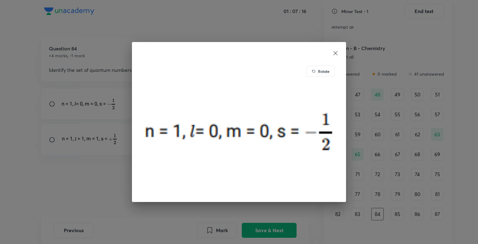
drag, startPoint x: 53, startPoint y: 96, endPoint x: 51, endPoint y: 107, distance: 11.2
click at [51, 107] on div "Rotate" at bounding box center [239, 122] width 478 height 244
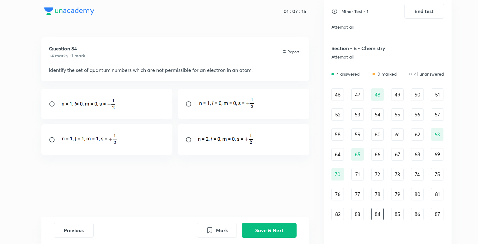
click at [51, 107] on input "radio" at bounding box center [54, 104] width 11 height 6
radio input "true"
click at [250, 227] on button "Save & Next" at bounding box center [269, 229] width 55 height 15
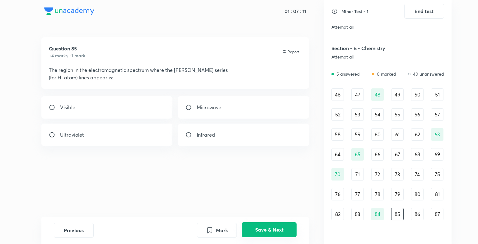
click at [250, 227] on button "Save & Next" at bounding box center [269, 229] width 55 height 15
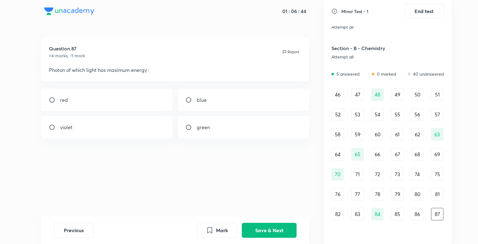
click at [105, 98] on div "red" at bounding box center [106, 100] width 131 height 22
radio input "true"
click at [283, 232] on button "Save & Next" at bounding box center [269, 229] width 55 height 15
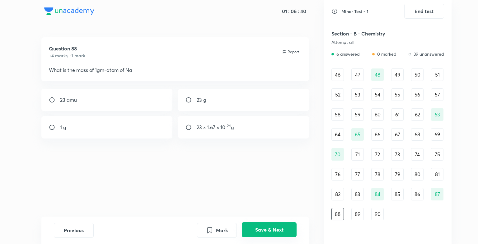
click at [283, 232] on button "Save & Next" at bounding box center [269, 229] width 55 height 15
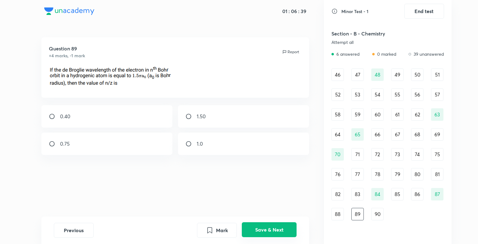
click at [283, 232] on button "Save & Next" at bounding box center [269, 229] width 55 height 15
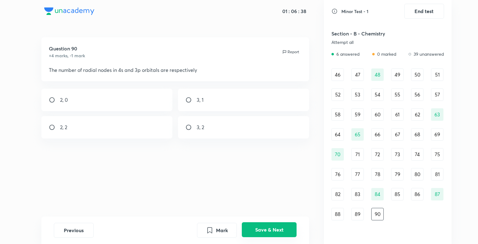
click at [283, 232] on button "Save & Next" at bounding box center [269, 229] width 55 height 15
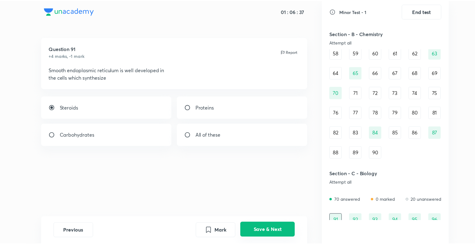
scroll to position [280, 0]
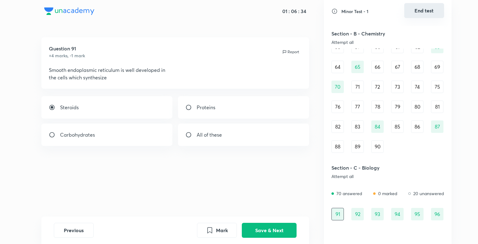
click at [419, 11] on button "End test" at bounding box center [424, 10] width 40 height 15
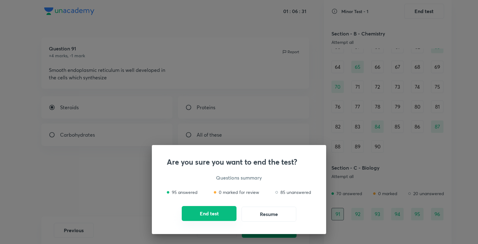
click at [203, 210] on button "End test" at bounding box center [209, 213] width 55 height 15
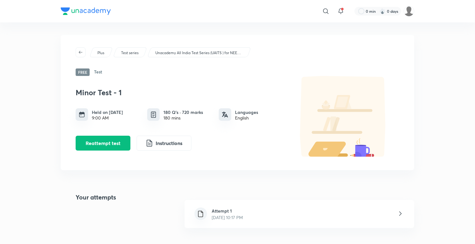
click at [278, 220] on div "Attempt 1 Aug 31, 2025, 10:17 PM" at bounding box center [300, 214] width 230 height 28
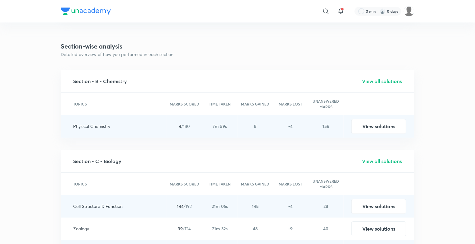
scroll to position [809, 0]
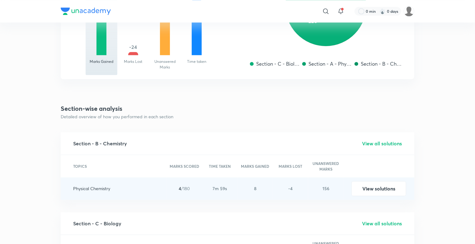
click at [367, 143] on div "Section - B - Chemistry View all solutions" at bounding box center [237, 143] width 353 height 23
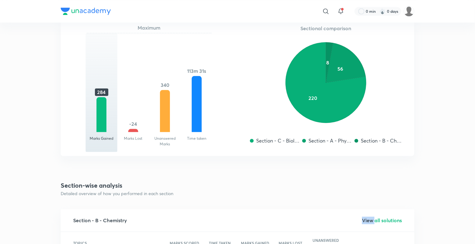
click at [367, 143] on div "Overview TOTAL MARKS SCORED 260 /720 marks CORRECT 284 marks INCORRECT -24 mark…" at bounding box center [237, 25] width 353 height 1092
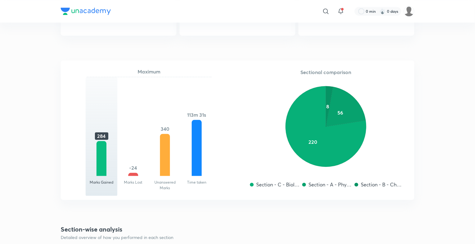
scroll to position [610, 0]
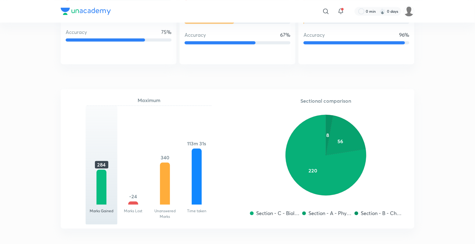
drag, startPoint x: 367, startPoint y: 143, endPoint x: 461, endPoint y: 134, distance: 94.4
click at [461, 134] on div "​ 0 min 0 days Plus Test series Unacademy All India Test Series (UAITS ) for NE…" at bounding box center [237, 126] width 475 height 1473
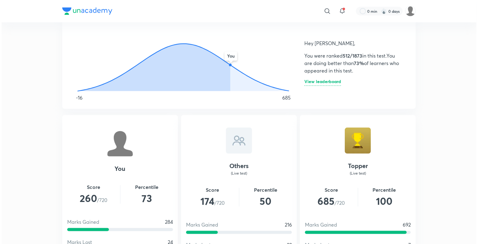
scroll to position [336, 0]
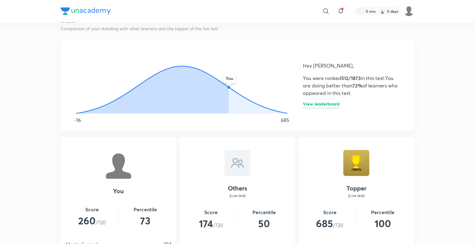
click at [327, 108] on h6 "View leaderboard" at bounding box center [321, 105] width 37 height 7
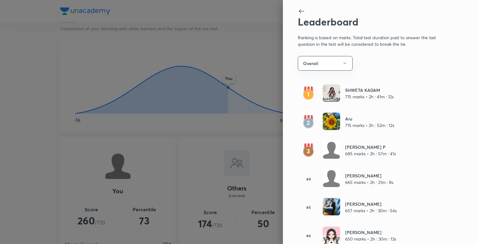
click at [234, 17] on div at bounding box center [239, 122] width 478 height 244
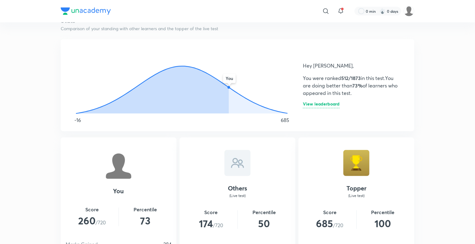
click at [307, 103] on h6 "View leaderboard" at bounding box center [321, 105] width 37 height 7
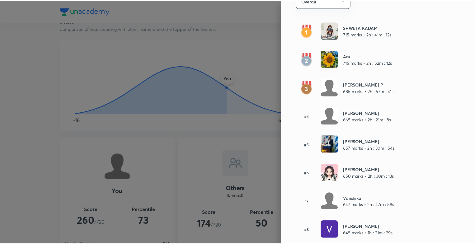
scroll to position [0, 0]
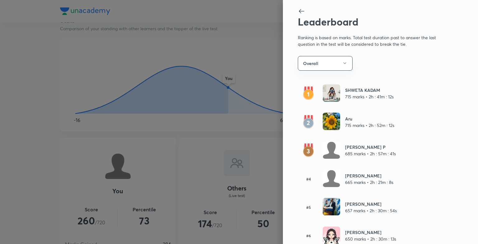
click at [222, 78] on div at bounding box center [239, 122] width 478 height 244
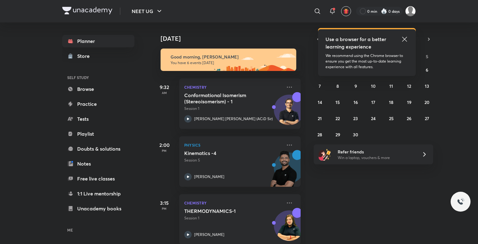
click at [401, 37] on icon at bounding box center [404, 38] width 7 height 7
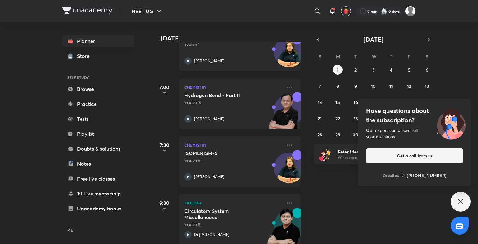
scroll to position [184, 0]
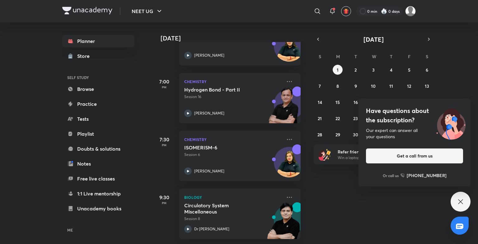
click at [467, 203] on div "Have questions about the subscription? Our expert can answer all your questions…" at bounding box center [461, 202] width 20 height 20
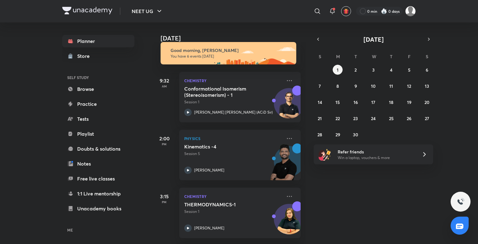
scroll to position [0, 0]
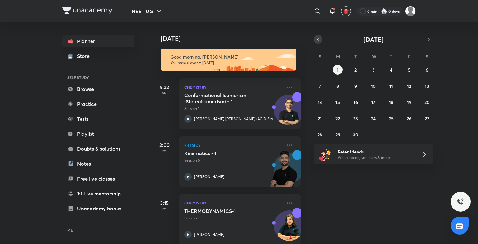
click at [319, 41] on icon "button" at bounding box center [318, 39] width 5 height 6
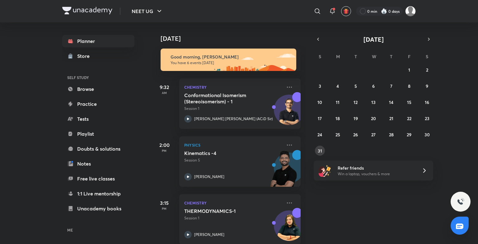
click at [317, 155] on div "27 28 29 30 31 1 2 3 4 5 6 7 8 9 10 11 12 13 14 15 16 17 18 19 20 21 22 23 24 2…" at bounding box center [373, 110] width 119 height 91
click at [318, 152] on abbr "31" at bounding box center [320, 151] width 4 height 6
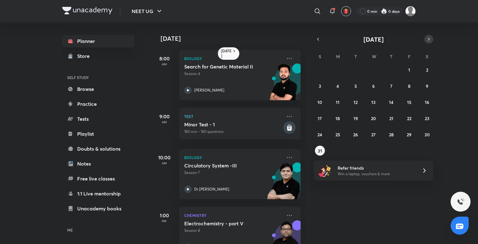
click at [430, 38] on icon "button" at bounding box center [428, 39] width 5 height 6
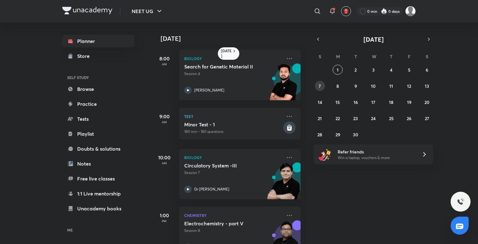
click at [317, 90] on div "31 1 2 3 4 5 6 7 8 9 10 11 12 13 14 15 16 17 18 19 20 21 22 23 24 25 26 27 28 2…" at bounding box center [373, 102] width 119 height 75
click at [319, 83] on abbr "7" at bounding box center [320, 86] width 2 height 6
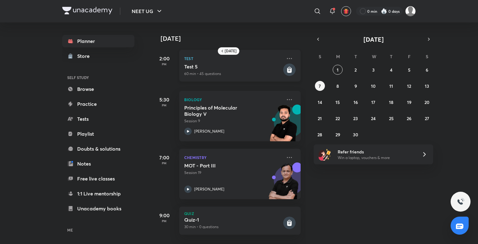
click at [270, 57] on p "Test" at bounding box center [233, 58] width 98 height 7
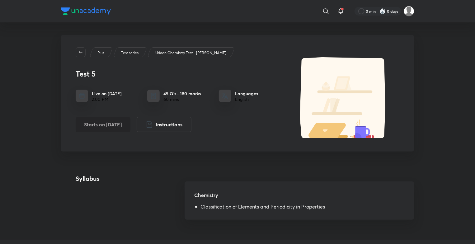
click at [283, 68] on div "Test 5 Live on Sept 7, 2025 2:00 PM 45 Q’s · 180 marks 60 mins Languages Englis…" at bounding box center [238, 98] width 324 height 82
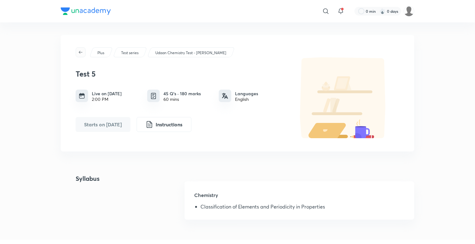
click at [82, 51] on icon "button" at bounding box center [80, 52] width 5 height 5
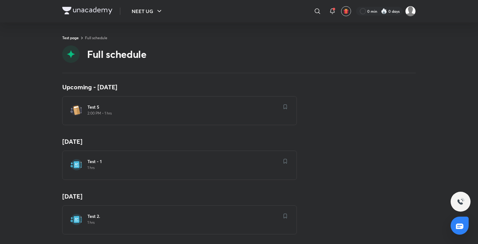
click at [74, 9] on img at bounding box center [87, 10] width 50 height 7
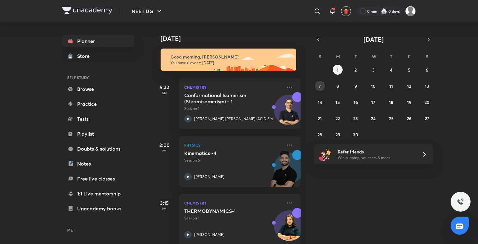
click at [321, 86] on button "7" at bounding box center [320, 86] width 10 height 10
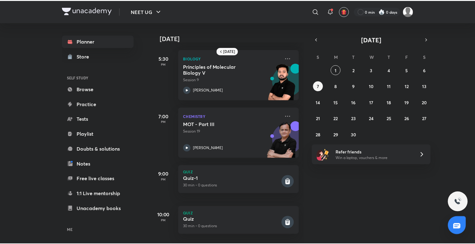
scroll to position [47, 0]
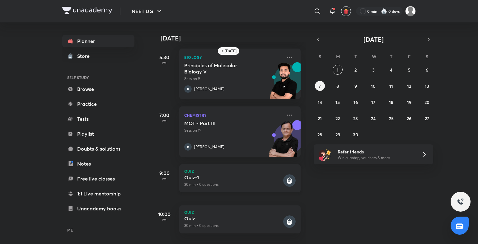
click at [287, 169] on div "Quiz Quiz-1 30 min • 0 questions" at bounding box center [239, 178] width 121 height 28
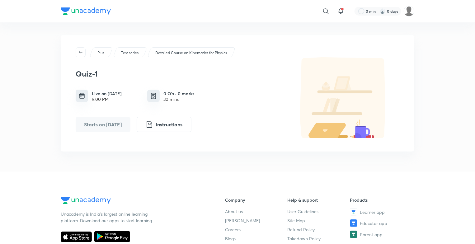
click at [87, 16] on div at bounding box center [86, 11] width 50 height 9
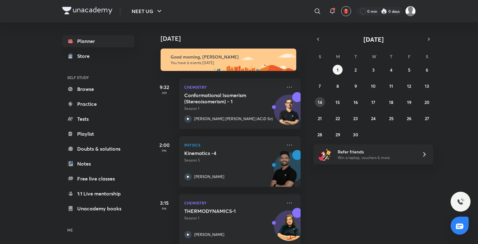
click at [319, 102] on abbr "14" at bounding box center [320, 102] width 4 height 6
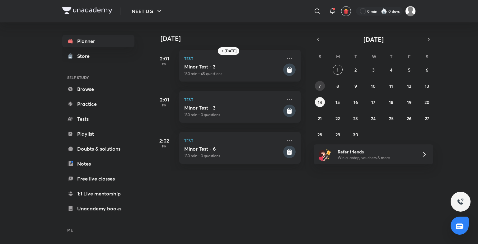
click at [320, 83] on abbr "7" at bounding box center [320, 86] width 2 height 6
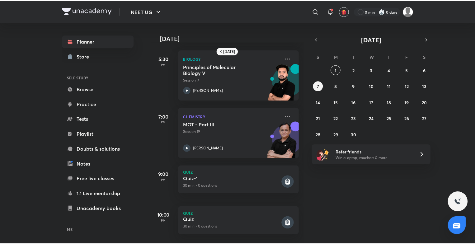
scroll to position [47, 0]
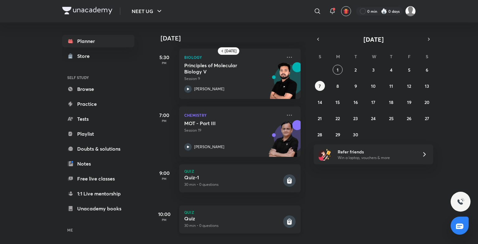
click at [273, 215] on h5 "Quiz" at bounding box center [233, 218] width 98 height 6
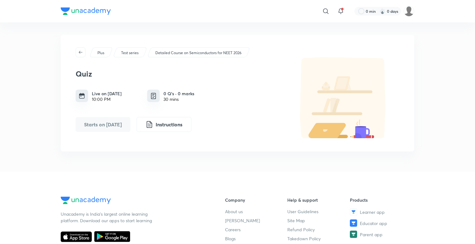
click at [82, 57] on div "Quiz Live on [DATE] 10:00 PM 0 Q’s · 0 marks 30 mins Starts on [DATE] Instructi…" at bounding box center [238, 98] width 324 height 82
click at [78, 12] on img at bounding box center [86, 10] width 50 height 7
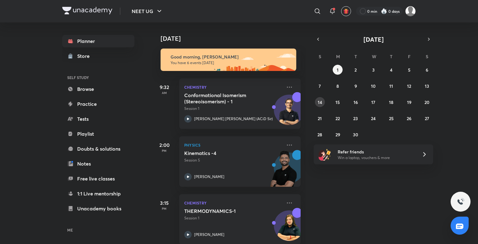
click at [320, 103] on abbr "14" at bounding box center [320, 102] width 4 height 6
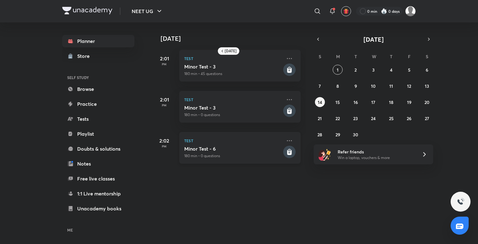
click at [276, 146] on h5 "Minor Test - 6" at bounding box center [233, 149] width 98 height 6
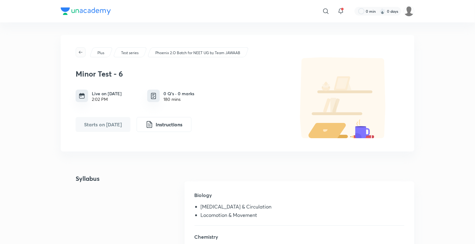
click at [81, 53] on icon "button" at bounding box center [80, 52] width 5 height 5
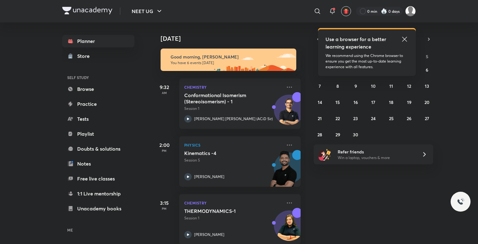
click at [407, 38] on icon at bounding box center [404, 38] width 7 height 7
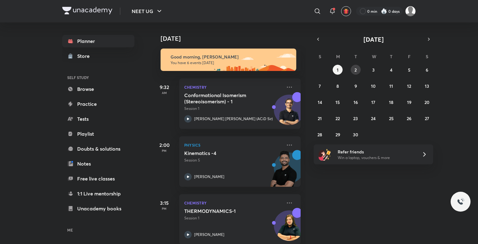
click at [354, 70] on button "2" at bounding box center [356, 70] width 10 height 10
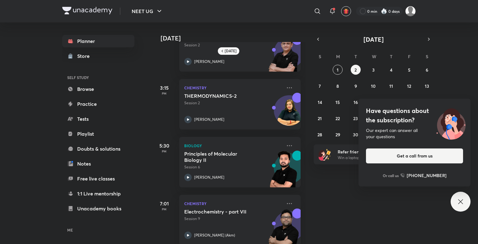
scroll to position [40, 0]
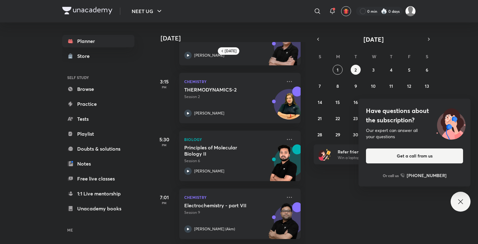
click at [458, 204] on icon at bounding box center [460, 201] width 7 height 7
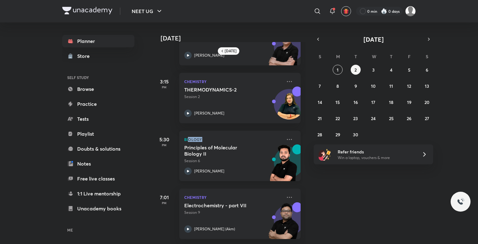
drag, startPoint x: 325, startPoint y: 168, endPoint x: 187, endPoint y: 136, distance: 141.2
click at [187, 136] on div "Tomorrow 9:31 AM Chemistry Ligands - Part I Session 2 Ramesh Sharda 3:15 PM Che…" at bounding box center [314, 133] width 325 height 222
click at [187, 136] on p "Biology" at bounding box center [233, 139] width 98 height 7
click at [195, 136] on p "Biology" at bounding box center [233, 139] width 98 height 7
click at [375, 68] on button "3" at bounding box center [373, 70] width 10 height 10
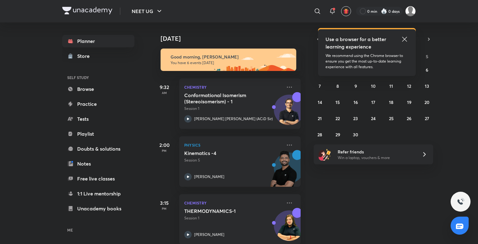
click at [405, 39] on icon at bounding box center [404, 38] width 7 height 7
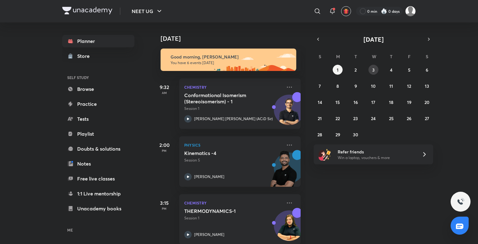
drag, startPoint x: 386, startPoint y: 69, endPoint x: 376, endPoint y: 68, distance: 9.7
click at [376, 68] on div "31 1 2 3 4 5 6 7 8 9 10 11 12 13 14 15 16 17 18 19 20 21 22 23 24 25 26 27 28 2…" at bounding box center [373, 102] width 119 height 75
click at [376, 68] on button "3" at bounding box center [373, 70] width 10 height 10
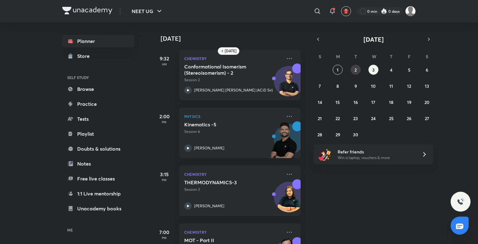
click at [356, 67] on abbr "2" at bounding box center [355, 70] width 2 height 6
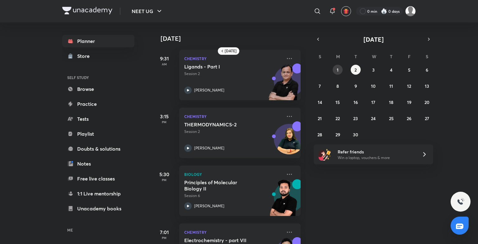
click at [342, 70] on button "1" at bounding box center [338, 70] width 10 height 10
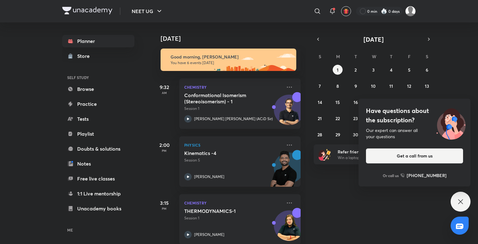
click at [463, 197] on div "Have questions about the subscription? Our expert can answer all your questions…" at bounding box center [461, 202] width 20 height 20
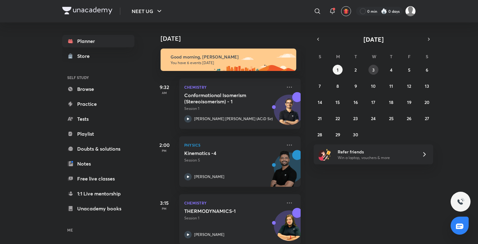
click at [374, 69] on abbr "3" at bounding box center [373, 70] width 2 height 6
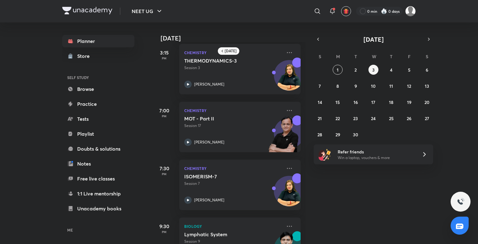
scroll to position [155, 0]
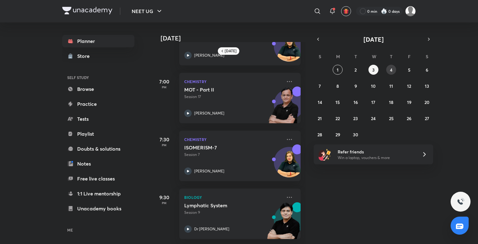
click at [393, 69] on button "4" at bounding box center [391, 70] width 10 height 10
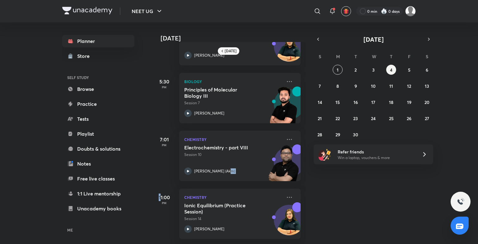
drag, startPoint x: 332, startPoint y: 172, endPoint x: 162, endPoint y: 195, distance: 172.1
click at [162, 195] on div "[DATE] 9:30 AM Chemistry Ligands - Part II Session 3 [PERSON_NAME] 11:30 AM Bio…" at bounding box center [314, 133] width 325 height 222
click at [162, 195] on h5 "11:00" at bounding box center [164, 197] width 25 height 7
click at [161, 194] on h5 "11:00" at bounding box center [164, 197] width 25 height 7
click at [408, 67] on abbr "5" at bounding box center [409, 70] width 2 height 6
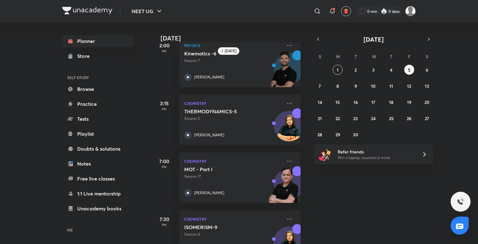
scroll to position [0, 0]
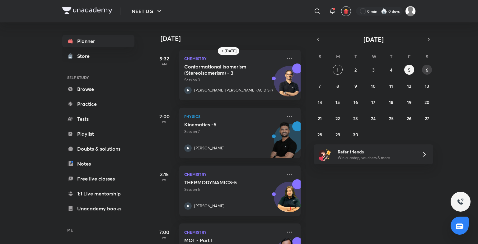
click at [431, 68] on button "6" at bounding box center [427, 70] width 10 height 10
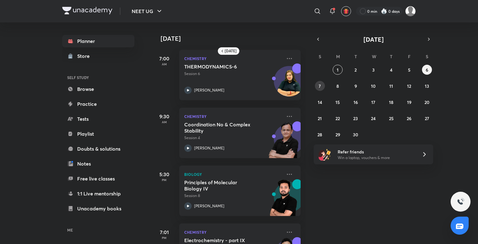
click at [320, 84] on abbr "7" at bounding box center [320, 86] width 2 height 6
